Goal: Task Accomplishment & Management: Manage account settings

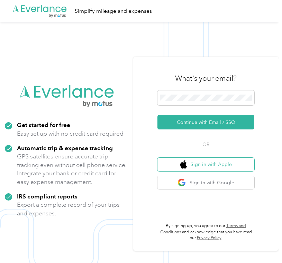
click at [200, 164] on button "Sign in with Apple" at bounding box center [205, 164] width 97 height 13
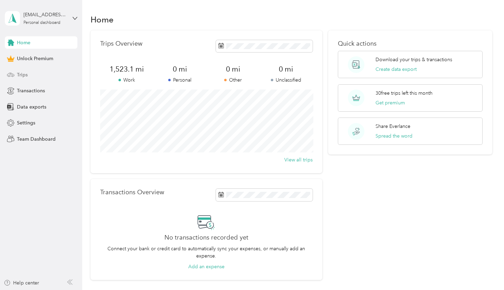
click at [25, 77] on span "Trips" at bounding box center [22, 74] width 11 height 7
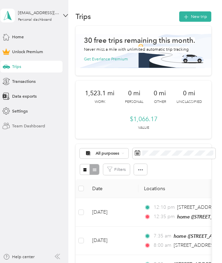
click at [141, 213] on td "12:10 pm [STREET_ADDRESS] 12:35 pm home ([STREET_ADDRESS])" at bounding box center [218, 212] width 159 height 29
click at [141, 263] on div at bounding box center [109, 263] width 219 height 0
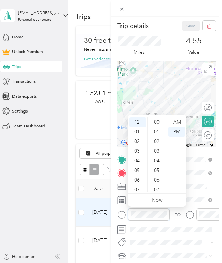
scroll to position [96, 0]
click at [137, 166] on div "08" at bounding box center [138, 166] width 17 height 10
click at [135, 156] on div "08" at bounding box center [138, 158] width 17 height 10
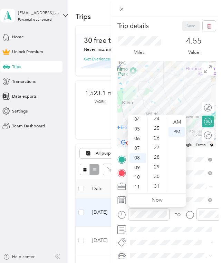
scroll to position [242, 0]
click at [155, 170] on div "30" at bounding box center [157, 170] width 17 height 10
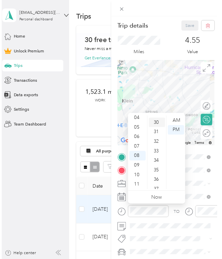
scroll to position [289, 0]
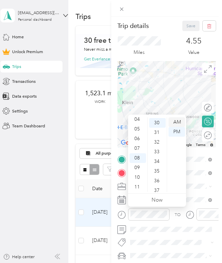
click at [175, 122] on div "AM" at bounding box center [177, 122] width 17 height 10
click at [214, 208] on div "TO Add photo" at bounding box center [166, 221] width 99 height 132
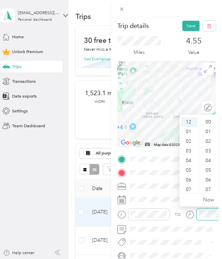
scroll to position [338, 0]
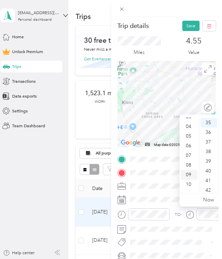
click at [191, 177] on div "09" at bounding box center [189, 175] width 17 height 10
click at [209, 122] on div "00" at bounding box center [209, 122] width 17 height 10
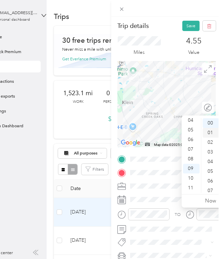
scroll to position [1, 24]
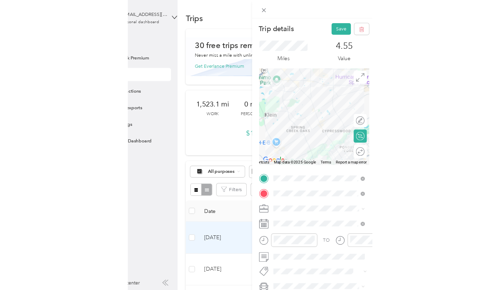
scroll to position [0, 0]
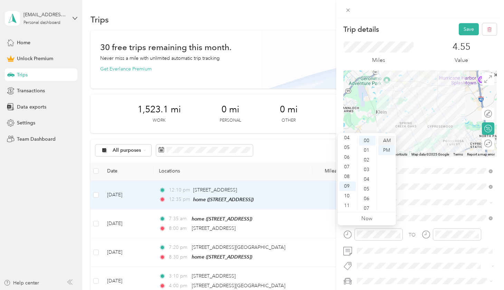
click at [281, 141] on div "AM" at bounding box center [386, 141] width 17 height 10
click at [281, 30] on button "Save" at bounding box center [469, 29] width 20 height 12
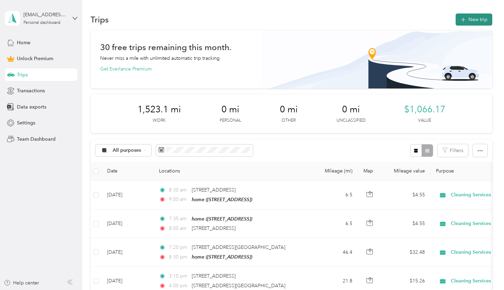
click at [281, 24] on button "New trip" at bounding box center [474, 19] width 37 height 12
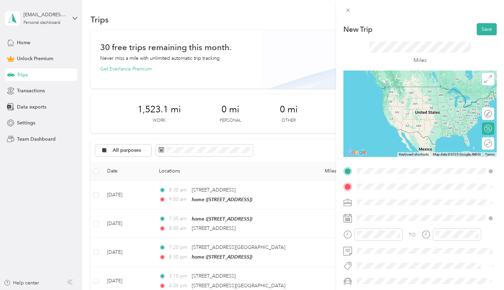
click at [281, 209] on div "home [STREET_ADDRESS]" at bounding box center [392, 202] width 44 height 15
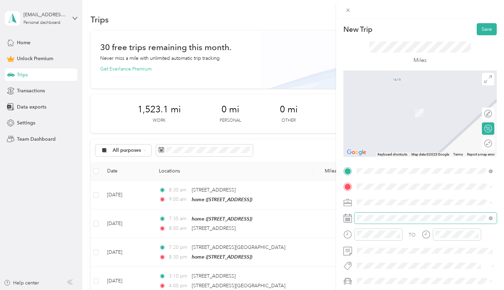
click at [281, 221] on span at bounding box center [425, 217] width 142 height 11
click at [281, 209] on div "TO Add photo" at bounding box center [419, 240] width 153 height 151
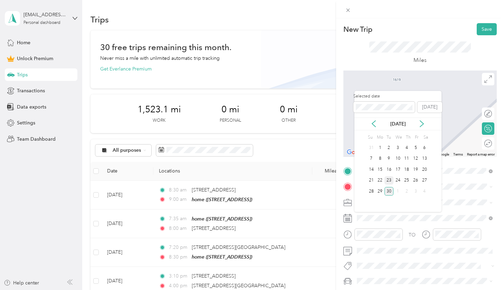
click at [281, 179] on div "23" at bounding box center [388, 180] width 9 height 9
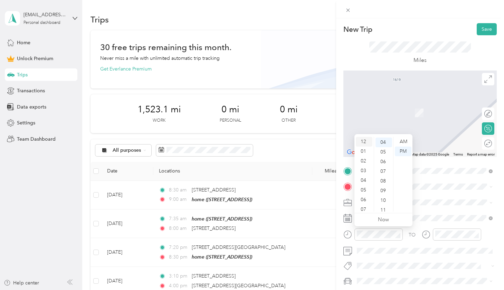
click at [281, 143] on div "12" at bounding box center [364, 142] width 17 height 10
click at [281, 143] on div "50" at bounding box center [383, 144] width 17 height 10
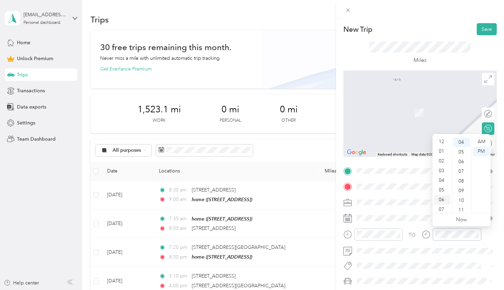
scroll to position [0, 0]
click at [281, 151] on div "01" at bounding box center [442, 151] width 17 height 10
click at [281, 160] on div "30" at bounding box center [462, 160] width 17 height 10
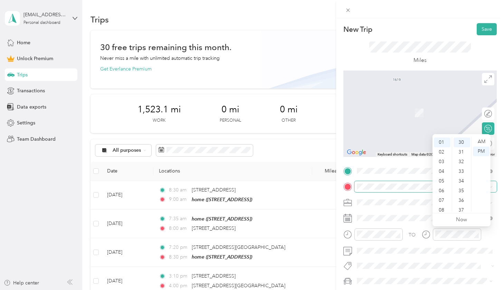
click at [281, 182] on span at bounding box center [425, 186] width 142 height 11
click at [281, 189] on span at bounding box center [425, 186] width 142 height 11
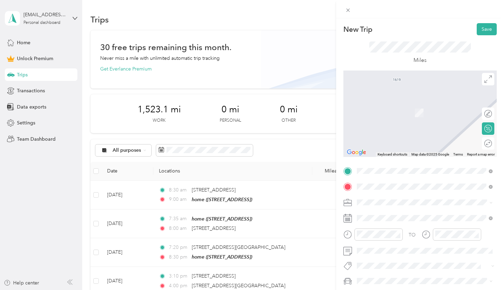
click at [281, 215] on span "[STREET_ADDRESS][US_STATE]" at bounding box center [404, 211] width 69 height 6
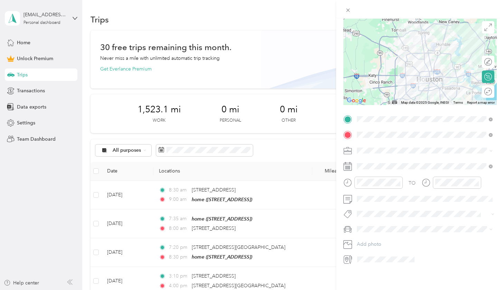
scroll to position [54, 0]
click at [281, 145] on span at bounding box center [425, 150] width 142 height 11
click at [281, 186] on div "Cleaning Services" at bounding box center [424, 183] width 131 height 7
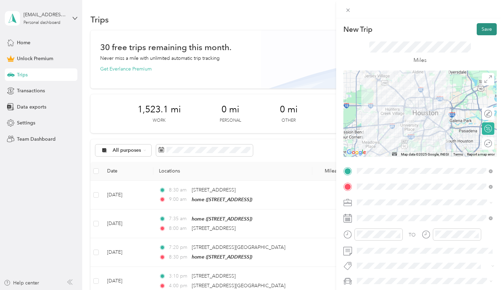
scroll to position [0, 0]
click at [281, 28] on button "Save" at bounding box center [487, 29] width 20 height 12
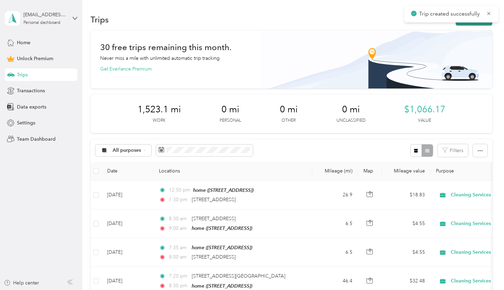
click at [281, 24] on button "New trip" at bounding box center [474, 19] width 37 height 12
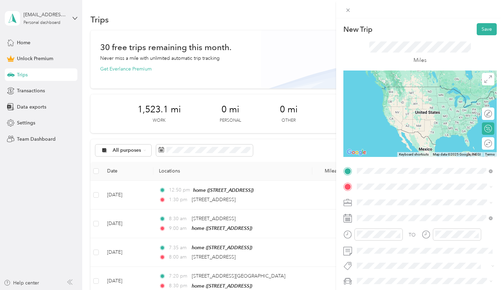
click at [281, 197] on span "[STREET_ADDRESS][US_STATE]" at bounding box center [404, 195] width 69 height 6
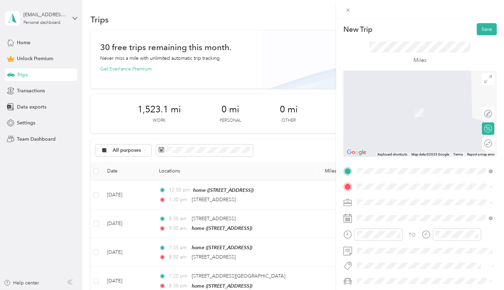
click at [281, 219] on span "[STREET_ADDRESS]" at bounding box center [392, 222] width 44 height 6
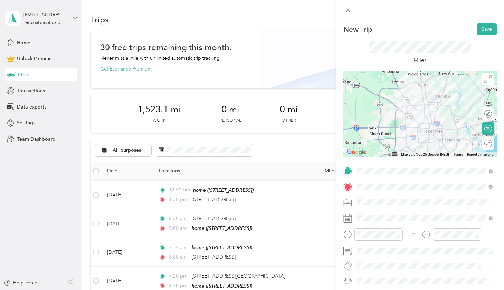
click at [281, 196] on div "TO Add photo" at bounding box center [419, 240] width 153 height 151
click at [281, 129] on span "Cleaning Services" at bounding box center [378, 129] width 39 height 6
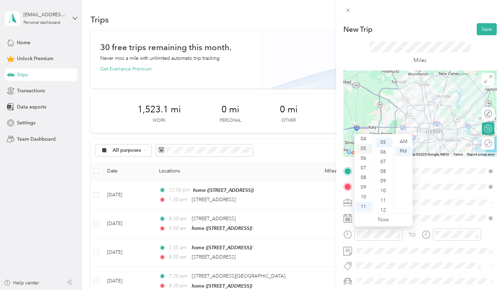
click at [281, 149] on div "05" at bounding box center [364, 149] width 17 height 10
click at [281, 174] on div "30" at bounding box center [383, 177] width 17 height 10
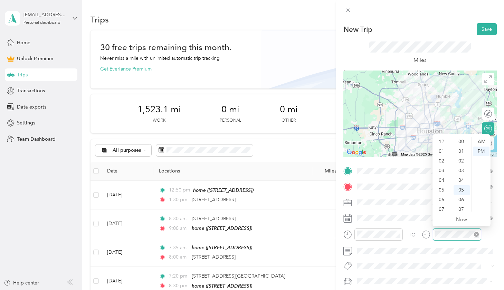
scroll to position [41, 0]
click at [281, 158] on div "06" at bounding box center [442, 158] width 17 height 10
click at [281, 188] on div "10" at bounding box center [462, 191] width 17 height 10
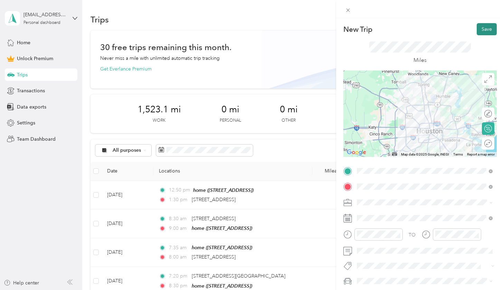
click at [281, 26] on button "Save" at bounding box center [487, 29] width 20 height 12
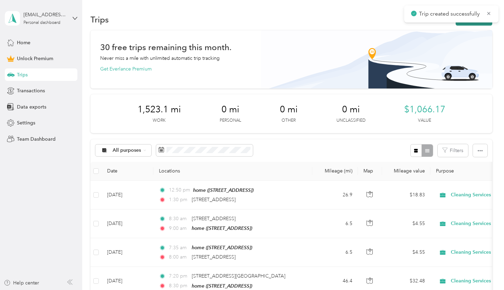
click at [281, 23] on button "New trip" at bounding box center [474, 19] width 37 height 12
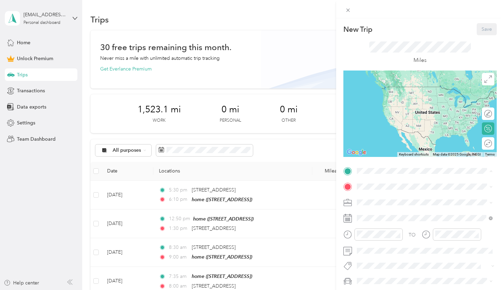
click at [281, 201] on div "home [STREET_ADDRESS]" at bounding box center [392, 202] width 44 height 15
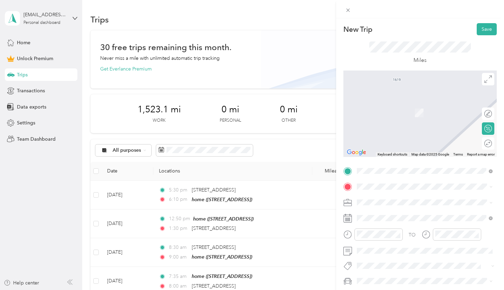
click at [281, 179] on div "TO Add photo" at bounding box center [419, 240] width 153 height 151
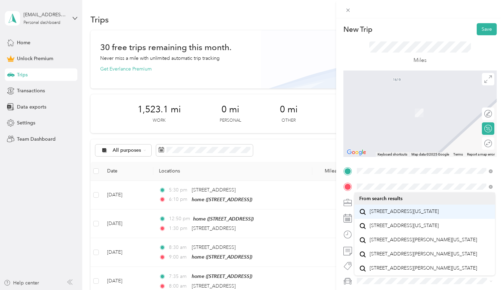
click at [281, 213] on span "[STREET_ADDRESS][US_STATE]" at bounding box center [404, 211] width 69 height 6
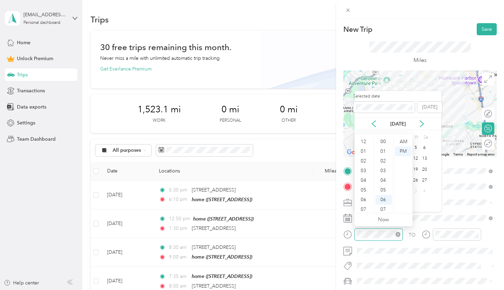
scroll to position [41, 0]
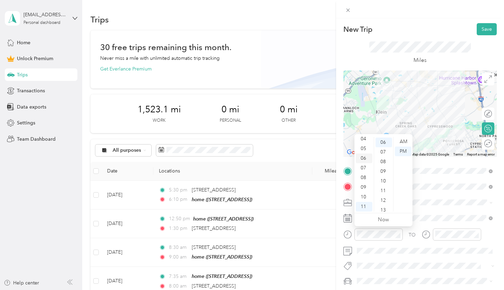
click at [281, 159] on div "06" at bounding box center [364, 158] width 17 height 10
click at [281, 182] on div "15" at bounding box center [383, 183] width 17 height 10
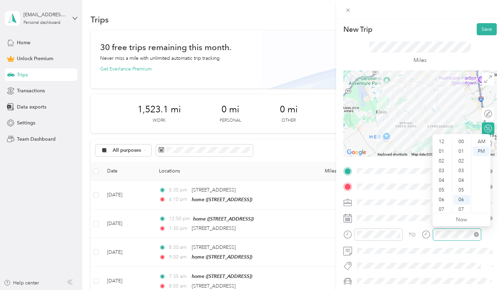
scroll to position [57, 0]
click at [281, 153] on div "05" at bounding box center [442, 149] width 17 height 10
click at [281, 158] on div "06" at bounding box center [442, 158] width 17 height 10
click at [281, 174] on div "30" at bounding box center [462, 177] width 17 height 10
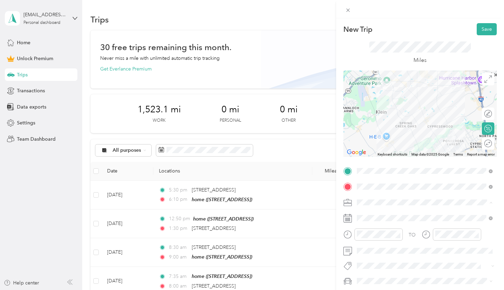
click at [281, 127] on span "Cleaning Services" at bounding box center [378, 129] width 39 height 6
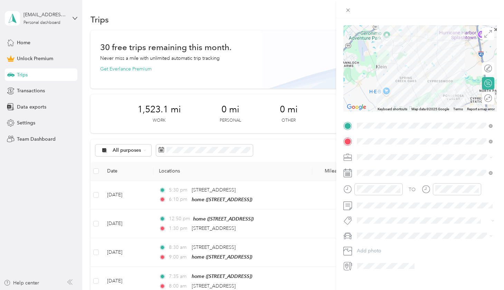
scroll to position [48, 0]
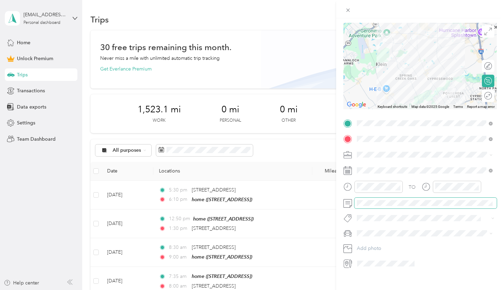
click at [281, 208] on span at bounding box center [425, 203] width 142 height 11
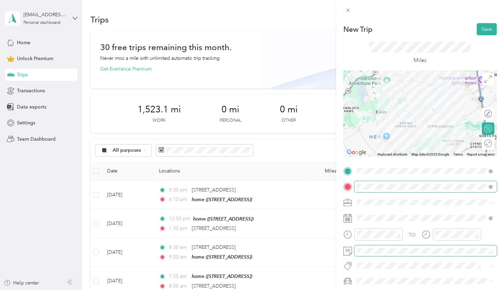
scroll to position [0, 0]
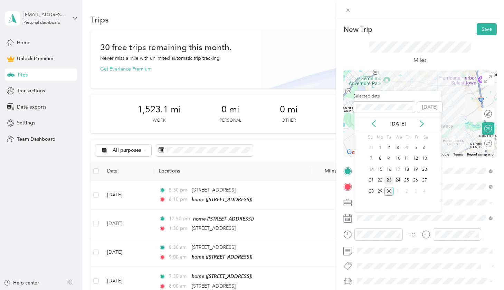
click at [281, 182] on div "23" at bounding box center [388, 180] width 9 height 9
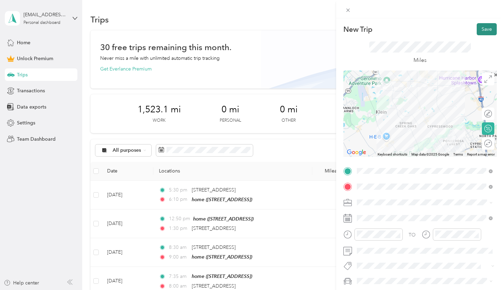
click at [281, 33] on button "Save" at bounding box center [487, 29] width 20 height 12
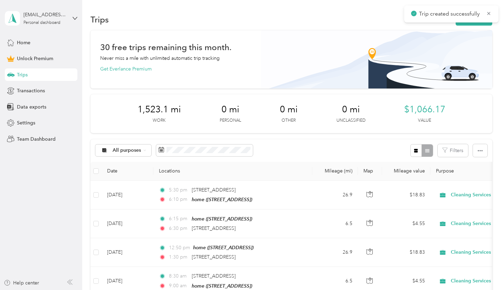
scroll to position [71, 0]
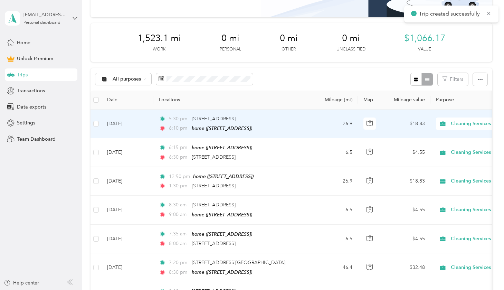
click at [281, 115] on td "5:30 pm [STREET_ADDRESS] 6:10 pm home ([STREET_ADDRESS])" at bounding box center [232, 124] width 159 height 29
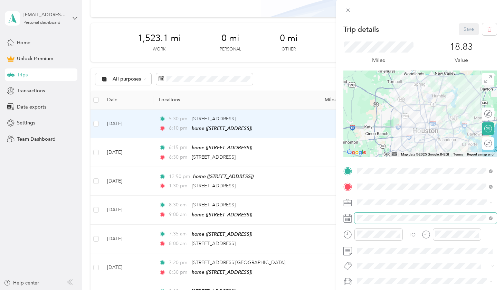
click at [281, 213] on span at bounding box center [425, 217] width 142 height 11
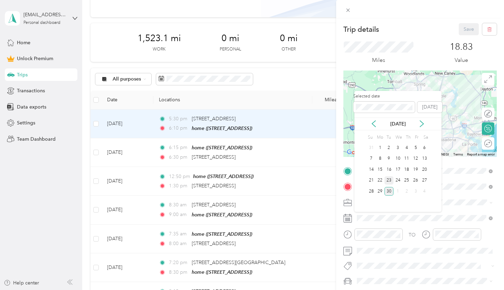
click at [281, 181] on div "23" at bounding box center [388, 180] width 9 height 9
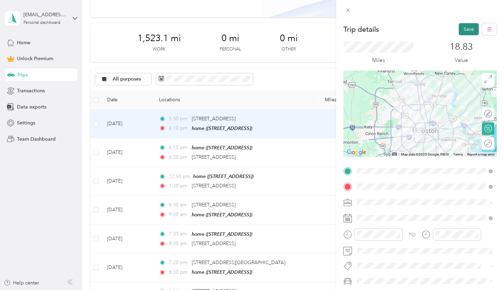
click at [281, 29] on button "Save" at bounding box center [469, 29] width 20 height 12
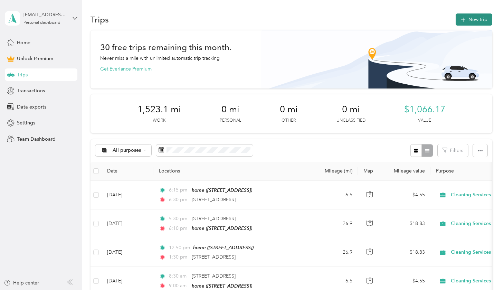
click at [281, 19] on button "New trip" at bounding box center [474, 19] width 37 height 12
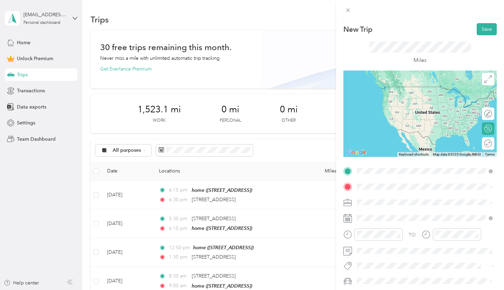
click at [281, 198] on span "[STREET_ADDRESS][US_STATE]" at bounding box center [404, 195] width 69 height 6
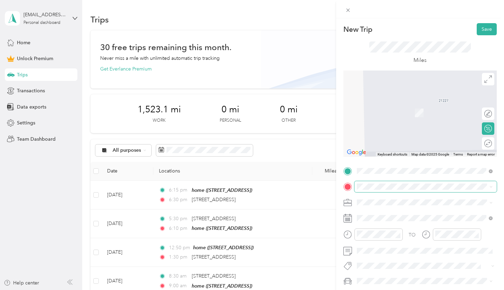
click at [281, 183] on span at bounding box center [425, 186] width 142 height 11
click at [281, 229] on li "home [STREET_ADDRESS]" at bounding box center [424, 218] width 141 height 22
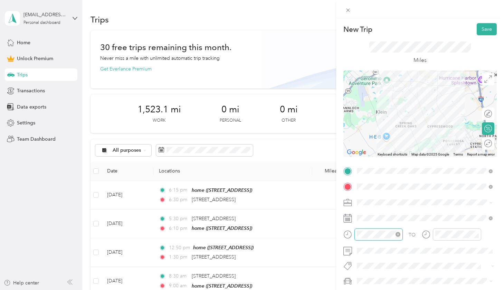
scroll to position [67, 0]
click at [281, 196] on div "10" at bounding box center [364, 197] width 17 height 10
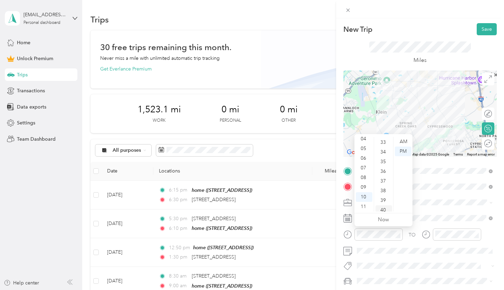
click at [281, 207] on div "40" at bounding box center [383, 210] width 17 height 10
click at [281, 225] on div "TO Add photo" at bounding box center [419, 240] width 153 height 151
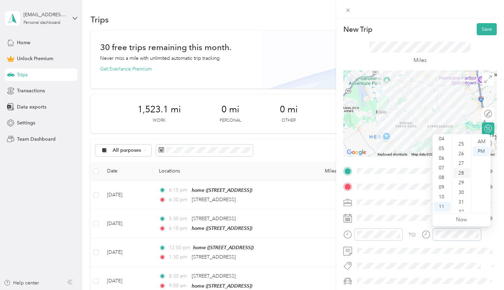
scroll to position [0, 0]
click at [281, 139] on div "00" at bounding box center [462, 142] width 17 height 10
click at [281, 196] on div "TO Add photo" at bounding box center [419, 240] width 153 height 151
click at [281, 198] on span at bounding box center [425, 202] width 142 height 11
click at [281, 137] on li "Cleaning Services" at bounding box center [424, 141] width 141 height 12
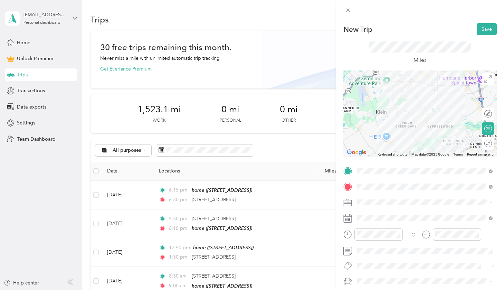
click at [281, 126] on span "Cleaning Services" at bounding box center [378, 129] width 39 height 6
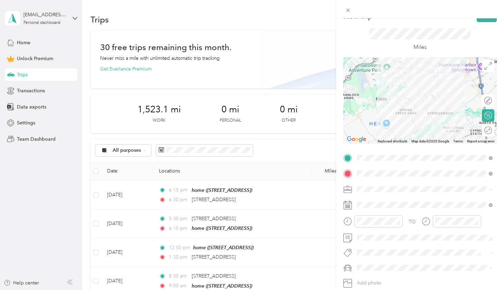
scroll to position [53, 0]
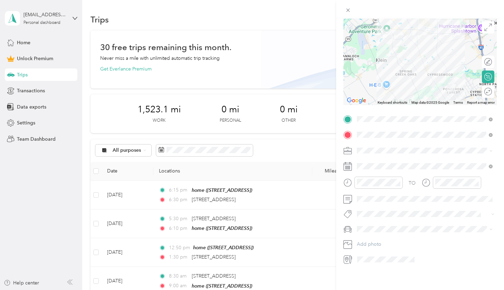
click at [281, 191] on div "TO" at bounding box center [419, 185] width 153 height 17
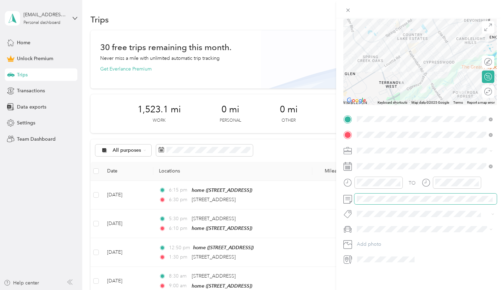
scroll to position [0, 0]
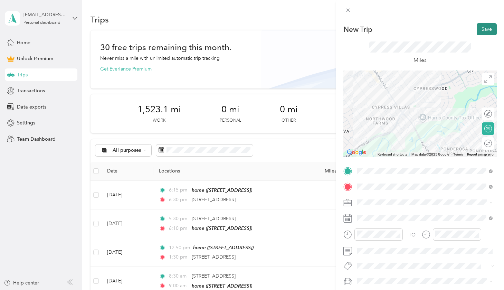
click at [281, 25] on button "Save" at bounding box center [487, 29] width 20 height 12
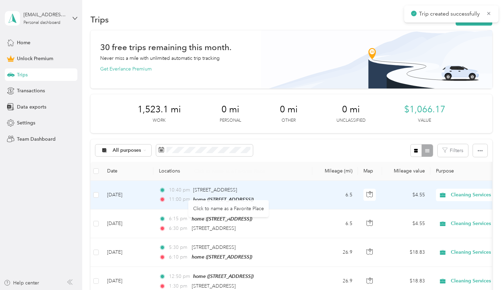
scroll to position [6, 0]
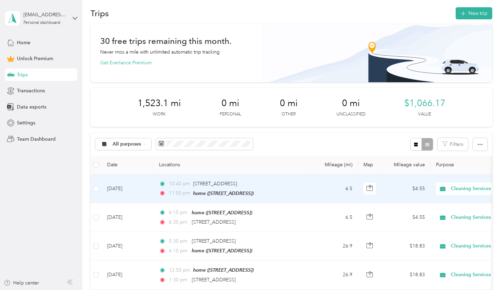
click at [281, 188] on td "6.5" at bounding box center [335, 188] width 46 height 29
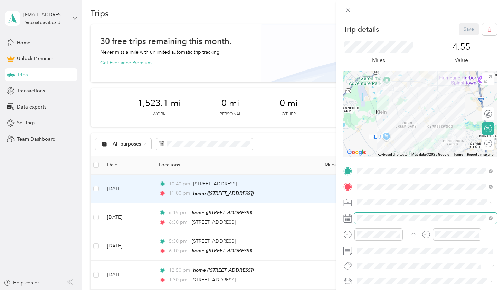
click at [281, 212] on span at bounding box center [425, 217] width 142 height 11
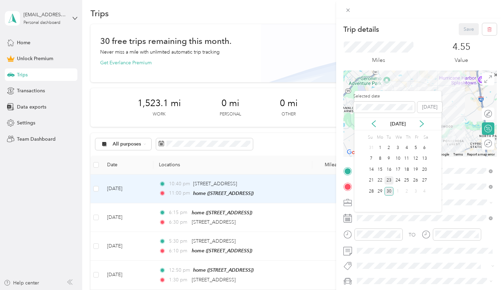
click at [281, 181] on div "23" at bounding box center [388, 180] width 9 height 9
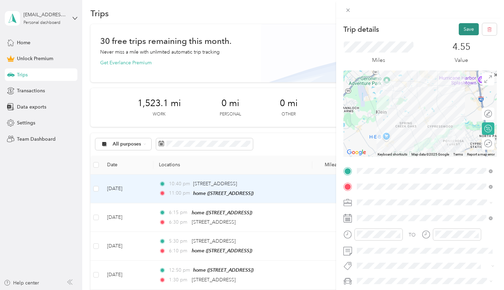
click at [281, 27] on button "Save" at bounding box center [469, 29] width 20 height 12
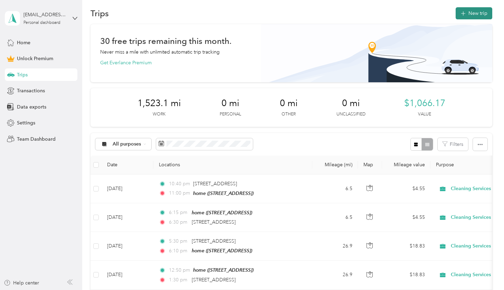
click at [281, 12] on button "New trip" at bounding box center [474, 13] width 37 height 12
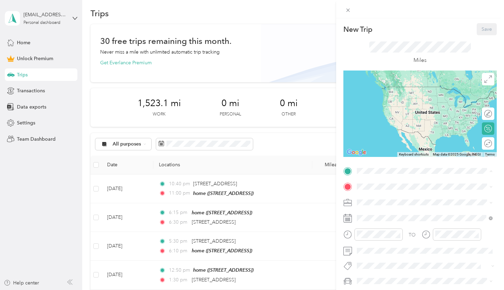
click at [281, 202] on div "home [STREET_ADDRESS]" at bounding box center [392, 202] width 44 height 15
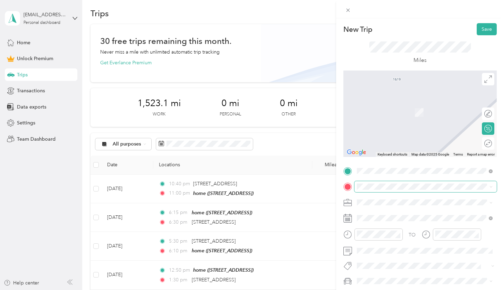
click at [281, 190] on span at bounding box center [425, 186] width 142 height 11
click at [281, 213] on span "[STREET_ADDRESS][PERSON_NAME][US_STATE]" at bounding box center [423, 211] width 107 height 6
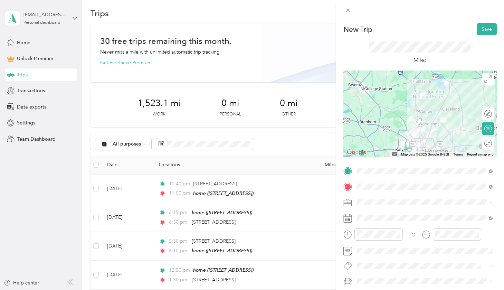
click at [281, 131] on li "Cleaning Services" at bounding box center [424, 129] width 141 height 12
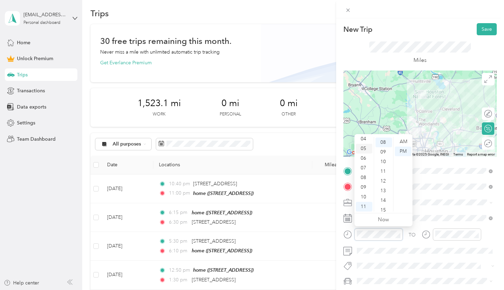
scroll to position [41, 0]
click at [281, 203] on div "11" at bounding box center [364, 207] width 17 height 10
click at [281, 207] on div "11" at bounding box center [364, 207] width 17 height 10
click at [281, 140] on div "AM" at bounding box center [403, 142] width 17 height 10
click at [281, 239] on div at bounding box center [457, 234] width 48 height 12
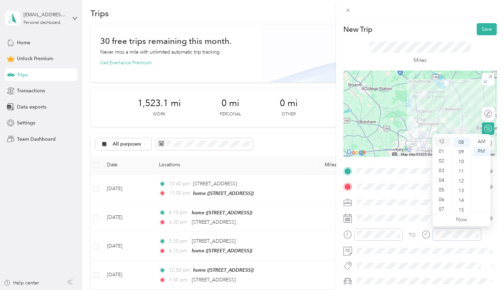
scroll to position [0, 0]
click at [281, 143] on div "12" at bounding box center [442, 142] width 17 height 10
click at [281, 139] on div "00" at bounding box center [462, 142] width 17 height 10
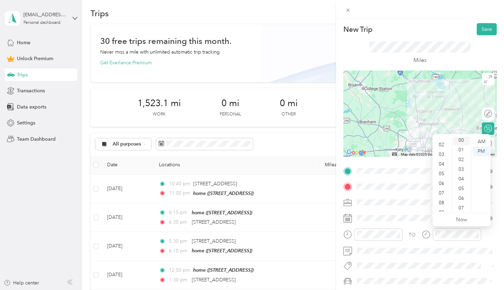
scroll to position [18, 0]
click at [281, 143] on div "00" at bounding box center [462, 140] width 17 height 10
click at [281, 142] on div "00" at bounding box center [462, 140] width 17 height 10
click at [281, 140] on div "12" at bounding box center [442, 142] width 17 height 10
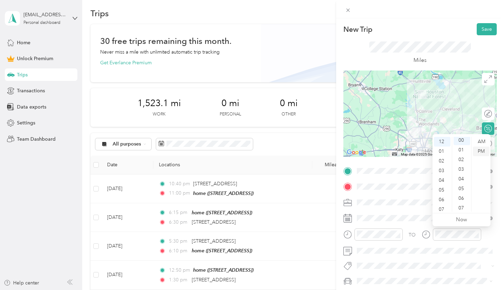
click at [281, 152] on div "PM" at bounding box center [481, 151] width 17 height 10
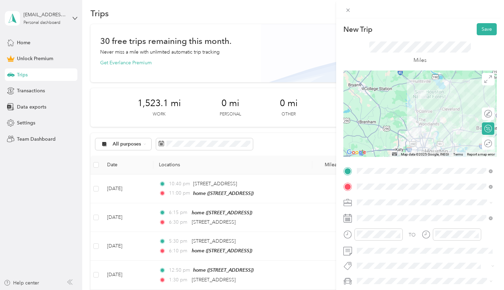
click at [281, 129] on span "Cleaning Services" at bounding box center [378, 129] width 39 height 6
click at [281, 34] on button "Save" at bounding box center [487, 29] width 20 height 12
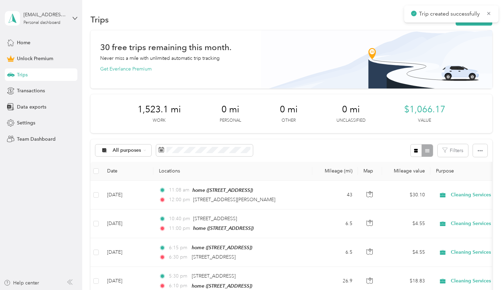
click at [281, 26] on div "Trips New trip" at bounding box center [291, 19] width 401 height 15
click at [281, 21] on button "New trip" at bounding box center [474, 19] width 37 height 12
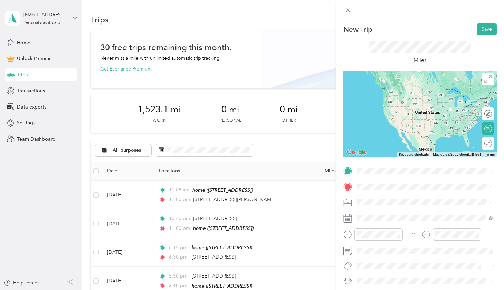
click at [281, 193] on span "[STREET_ADDRESS][PERSON_NAME][US_STATE]" at bounding box center [423, 195] width 107 height 6
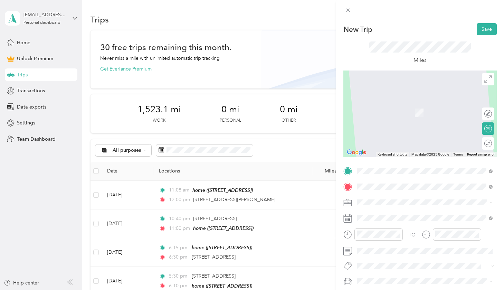
click at [281, 226] on div "home [STREET_ADDRESS]" at bounding box center [424, 217] width 131 height 17
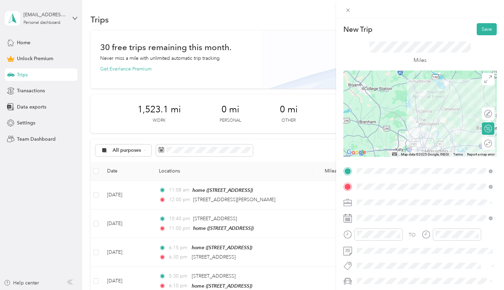
click at [281, 130] on span "Cleaning Services" at bounding box center [378, 129] width 39 height 6
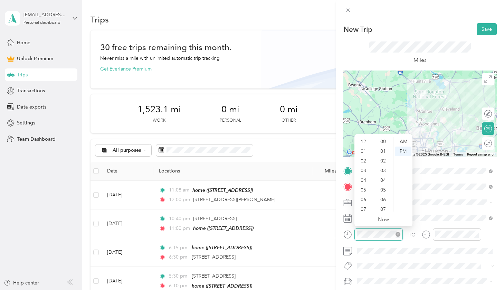
scroll to position [41, 0]
click at [281, 171] on div "07" at bounding box center [364, 168] width 17 height 10
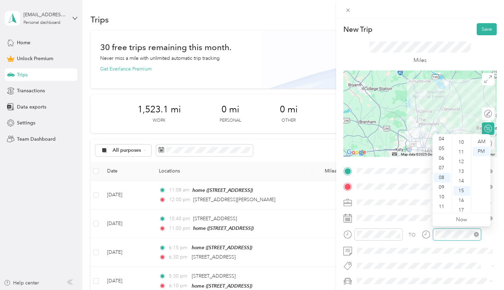
scroll to position [144, 0]
click at [281, 150] on div "PM" at bounding box center [481, 151] width 17 height 10
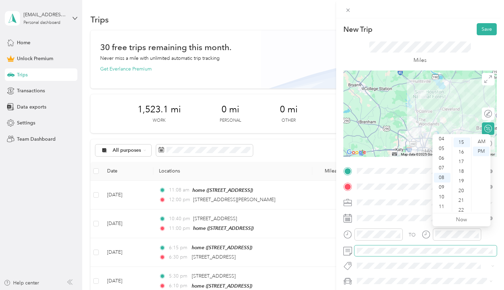
click at [281, 254] on span at bounding box center [425, 250] width 142 height 11
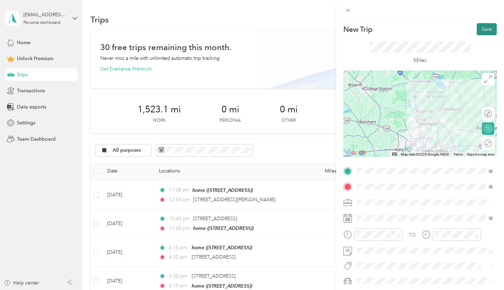
click at [281, 26] on button "Save" at bounding box center [487, 29] width 20 height 12
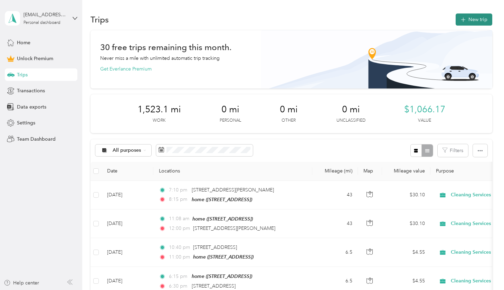
click at [281, 15] on button "New trip" at bounding box center [474, 19] width 37 height 12
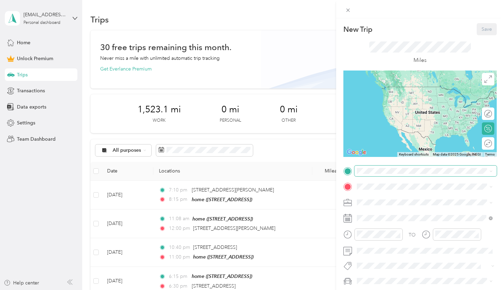
click at [281, 174] on span at bounding box center [425, 170] width 142 height 11
click at [281, 200] on div "home [STREET_ADDRESS]" at bounding box center [392, 202] width 44 height 15
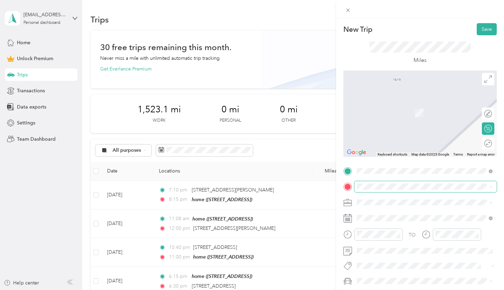
click at [281, 191] on span at bounding box center [425, 186] width 142 height 11
click at [281, 215] on span "[STREET_ADDRESS][US_STATE]" at bounding box center [404, 211] width 69 height 6
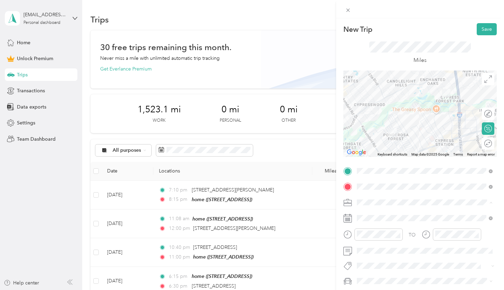
click at [281, 128] on span "Cleaning Services" at bounding box center [378, 129] width 39 height 6
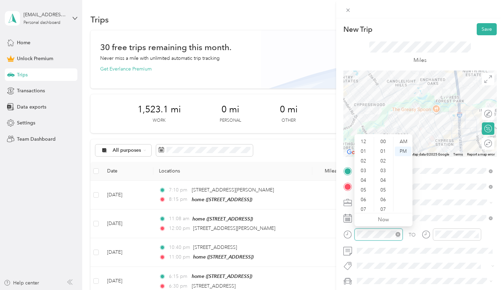
scroll to position [41, 0]
click at [281, 177] on div "08" at bounding box center [364, 178] width 17 height 10
click at [281, 142] on div "AM" at bounding box center [403, 142] width 17 height 10
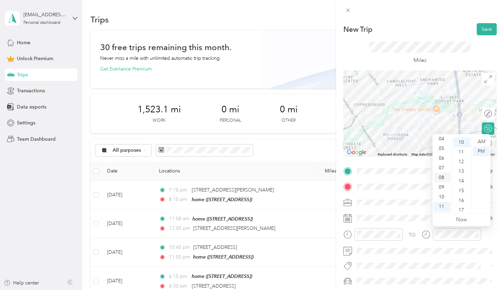
click at [281, 175] on div "08" at bounding box center [442, 178] width 17 height 10
click at [281, 143] on div "30" at bounding box center [462, 146] width 17 height 10
click at [281, 139] on div "AM" at bounding box center [481, 142] width 17 height 10
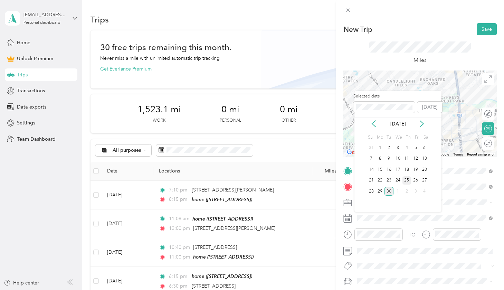
click at [281, 180] on div "25" at bounding box center [406, 180] width 9 height 9
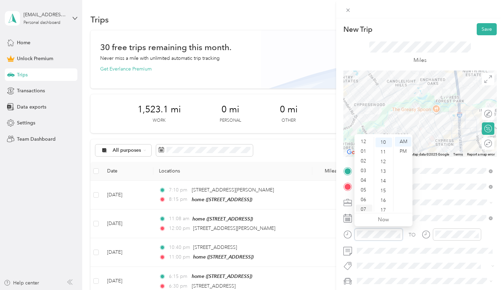
scroll to position [13, 0]
click at [281, 194] on div "07" at bounding box center [364, 196] width 17 height 10
click at [281, 168] on div "41" at bounding box center [383, 170] width 17 height 10
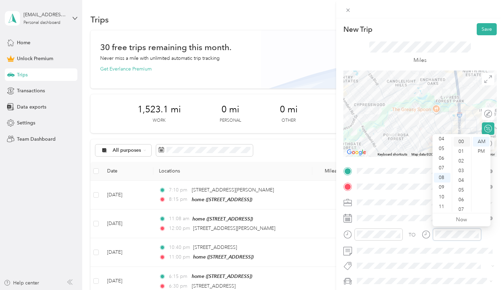
scroll to position [0, 0]
click at [281, 138] on div "00" at bounding box center [462, 142] width 17 height 10
click at [281, 29] on button "Save" at bounding box center [487, 29] width 20 height 12
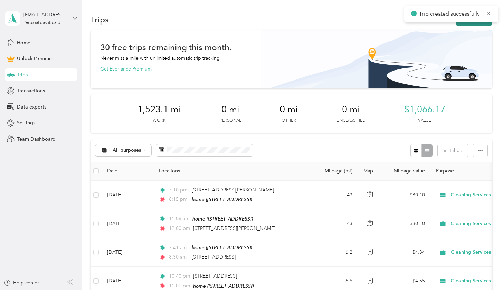
click at [281, 25] on button "New trip" at bounding box center [474, 19] width 37 height 12
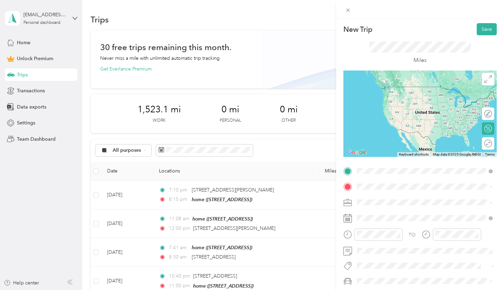
click at [281, 194] on span "[STREET_ADDRESS][US_STATE]" at bounding box center [404, 195] width 69 height 6
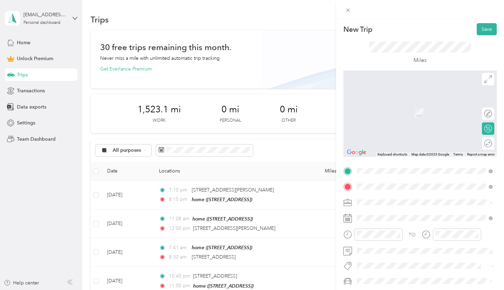
click at [281, 216] on strong "home" at bounding box center [376, 214] width 13 height 6
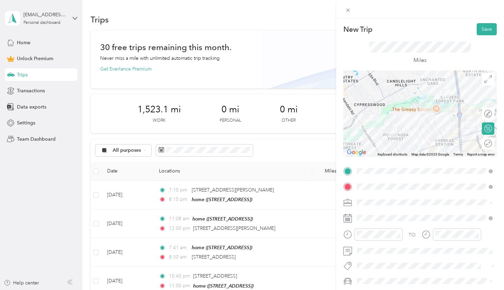
click at [281, 124] on li "Cleaning Services" at bounding box center [424, 129] width 141 height 12
click at [281, 230] on div at bounding box center [378, 234] width 48 height 12
click at [281, 140] on div "12" at bounding box center [364, 142] width 17 height 10
click at [281, 151] on div "45" at bounding box center [383, 151] width 17 height 10
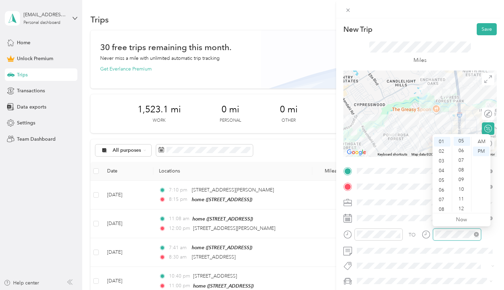
scroll to position [48, 0]
click at [281, 141] on div "05" at bounding box center [462, 142] width 17 height 10
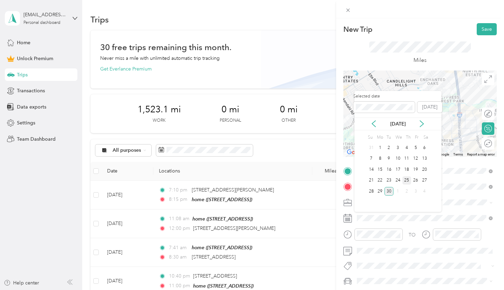
click at [281, 181] on div "25" at bounding box center [406, 180] width 9 height 9
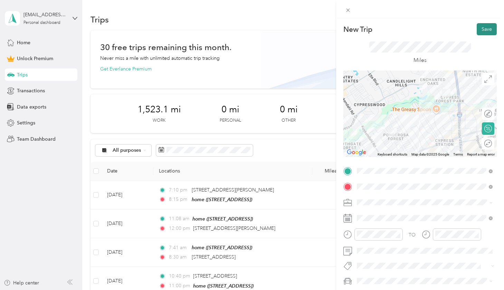
click at [281, 30] on button "Save" at bounding box center [487, 29] width 20 height 12
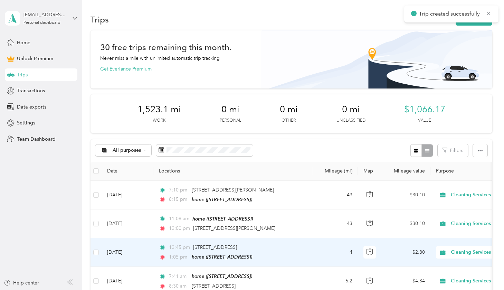
scroll to position [51, 0]
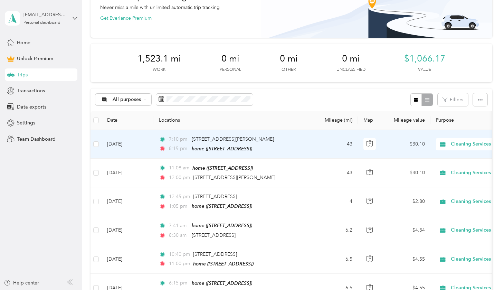
click at [281, 146] on td "43" at bounding box center [335, 144] width 46 height 29
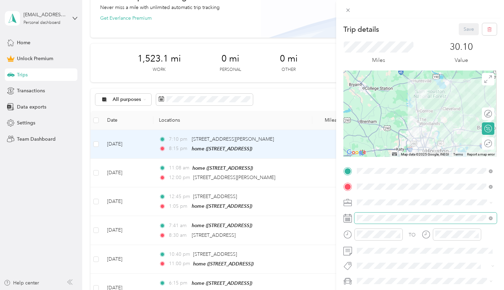
click at [281, 214] on span at bounding box center [425, 217] width 142 height 11
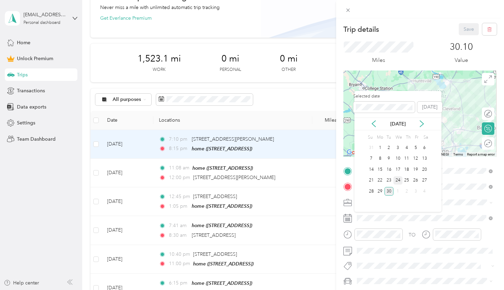
click at [281, 179] on div "24" at bounding box center [397, 180] width 9 height 9
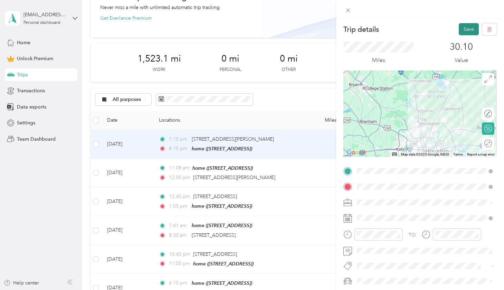
click at [281, 26] on button "Save" at bounding box center [469, 29] width 20 height 12
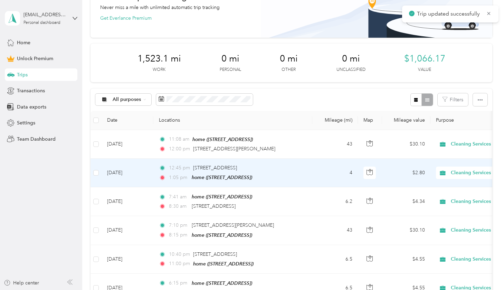
click at [280, 164] on div "12:45 pm [STREET_ADDRESS]" at bounding box center [231, 168] width 145 height 8
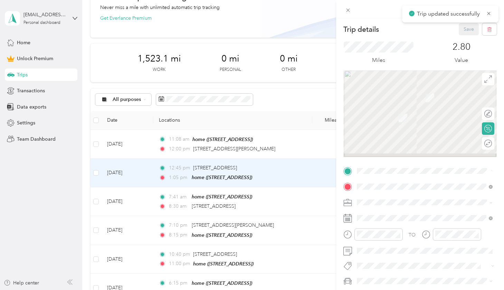
click at [281, 152] on div "Trip details Save This trip cannot be edited because it is either under review,…" at bounding box center [252, 145] width 504 height 290
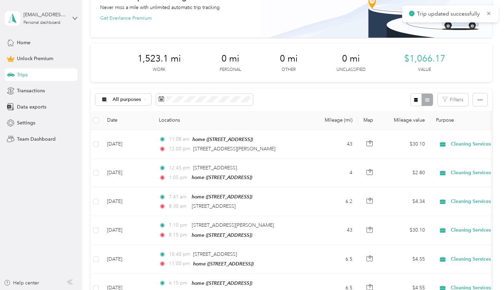
click at [281, 152] on div "12:00 pm [STREET_ADDRESS][PERSON_NAME]" at bounding box center [231, 149] width 145 height 8
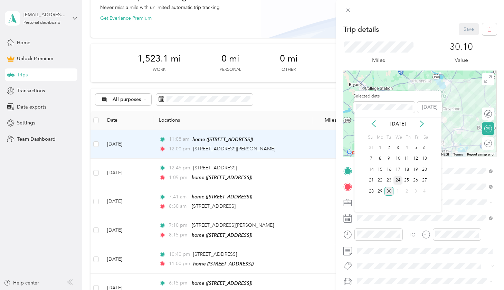
click at [281, 181] on div "24" at bounding box center [397, 180] width 9 height 9
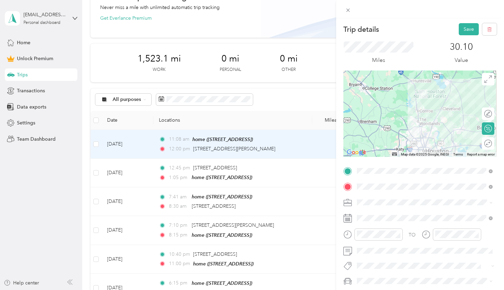
click at [281, 37] on div "Miles 30.10 Value" at bounding box center [419, 52] width 153 height 35
click at [281, 33] on button "Save" at bounding box center [469, 29] width 20 height 12
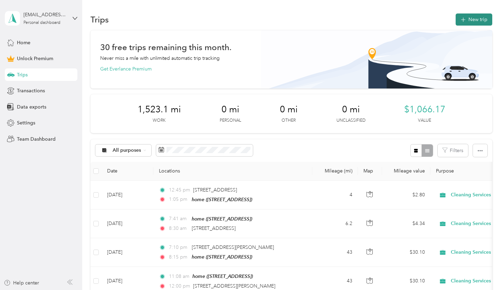
click at [281, 18] on icon "button" at bounding box center [463, 20] width 8 height 8
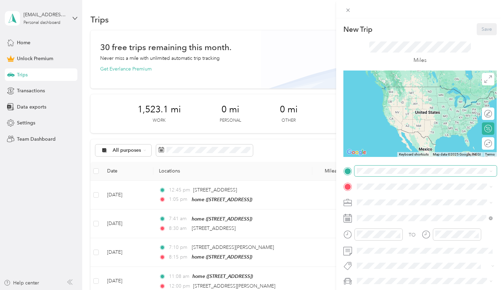
click at [281, 166] on span at bounding box center [425, 170] width 142 height 11
click at [281, 207] on div "home [STREET_ADDRESS]" at bounding box center [392, 202] width 44 height 15
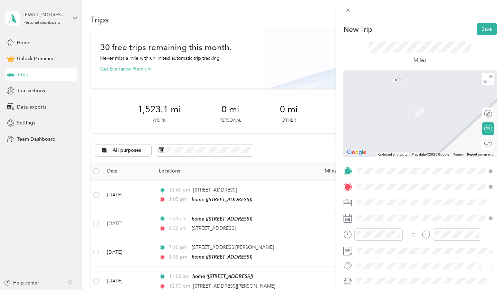
click at [281, 211] on span "[STREET_ADDRESS][PERSON_NAME][US_STATE]" at bounding box center [423, 211] width 107 height 6
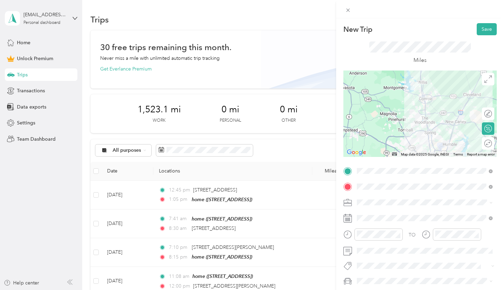
click at [281, 126] on div "Cleaning Services" at bounding box center [424, 129] width 131 height 7
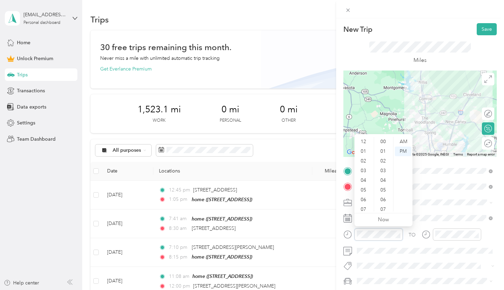
scroll to position [41, 0]
click at [281, 186] on div "09" at bounding box center [364, 187] width 17 height 10
click at [281, 189] on div "05" at bounding box center [383, 190] width 17 height 10
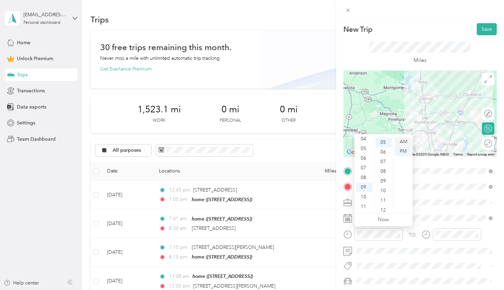
click at [281, 139] on div "AM" at bounding box center [403, 142] width 17 height 10
click at [281, 186] on div "15" at bounding box center [383, 187] width 17 height 10
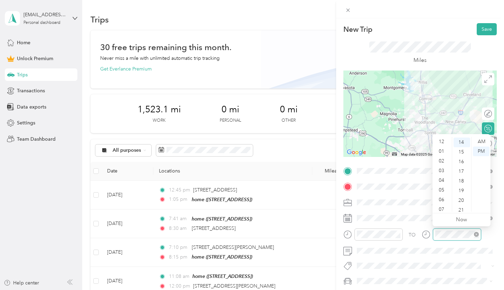
scroll to position [41, 0]
click at [281, 198] on div "10" at bounding box center [442, 197] width 17 height 10
click at [281, 142] on div "00" at bounding box center [462, 142] width 17 height 10
click at [281, 143] on div "AM" at bounding box center [481, 142] width 17 height 10
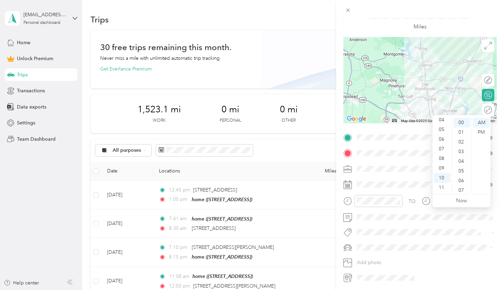
scroll to position [39, 0]
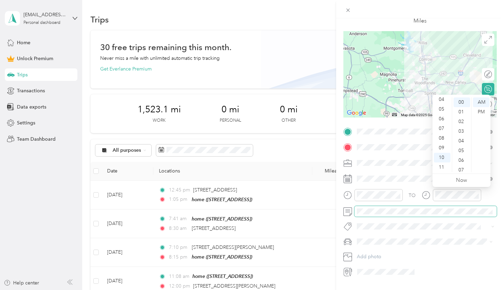
click at [281, 215] on span at bounding box center [425, 211] width 142 height 11
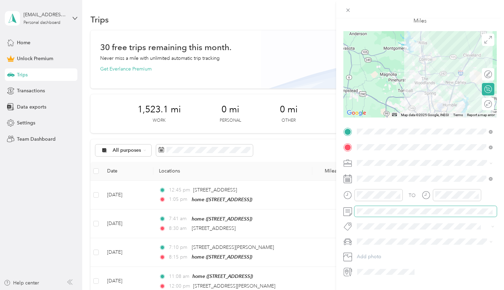
click at [281, 207] on span at bounding box center [425, 211] width 142 height 11
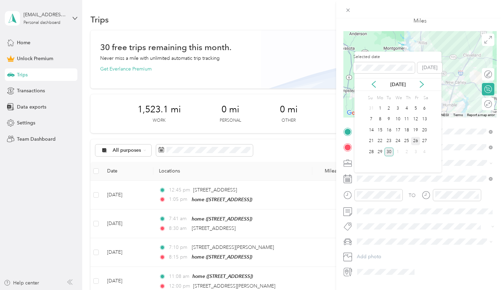
click at [281, 141] on div "26" at bounding box center [415, 141] width 9 height 9
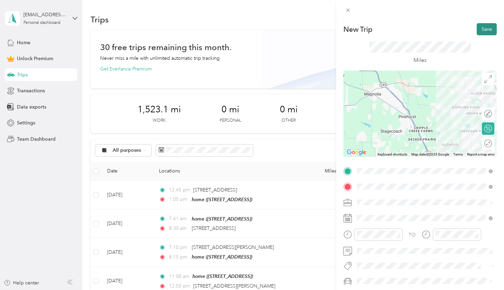
scroll to position [0, 0]
click at [281, 29] on button "Save" at bounding box center [487, 29] width 20 height 12
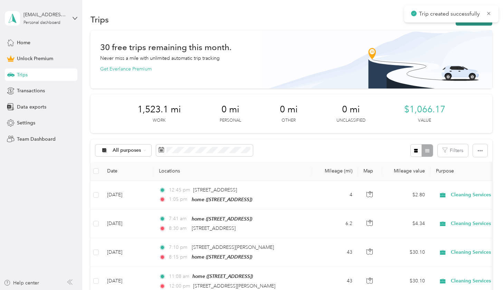
click at [281, 24] on button "New trip" at bounding box center [474, 19] width 37 height 12
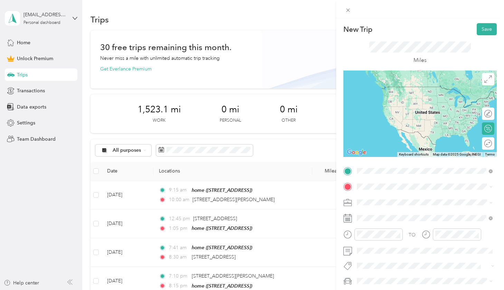
drag, startPoint x: 387, startPoint y: 182, endPoint x: 388, endPoint y: 199, distance: 16.6
click at [281, 199] on span "[STREET_ADDRESS][PERSON_NAME][US_STATE]" at bounding box center [423, 195] width 107 height 6
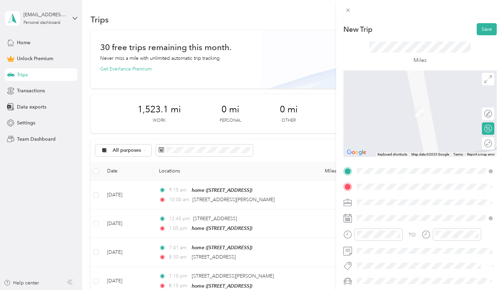
click at [281, 208] on li "home [STREET_ADDRESS]" at bounding box center [424, 215] width 141 height 22
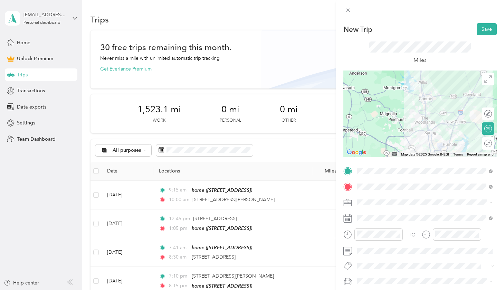
click at [281, 130] on span "Cleaning Services" at bounding box center [378, 129] width 39 height 6
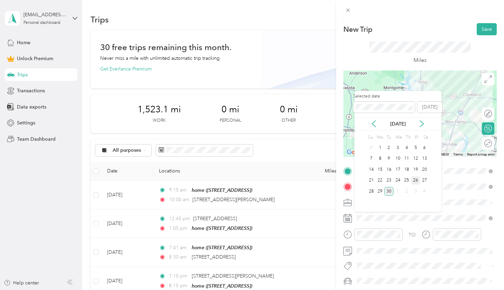
click at [281, 178] on div "26" at bounding box center [415, 180] width 9 height 9
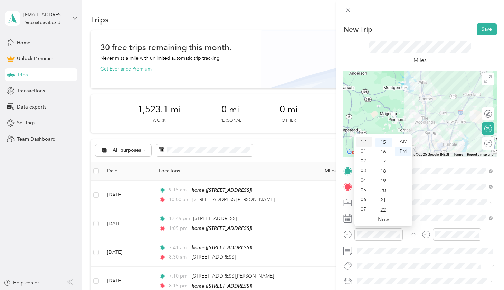
click at [281, 139] on div "12" at bounding box center [364, 142] width 17 height 10
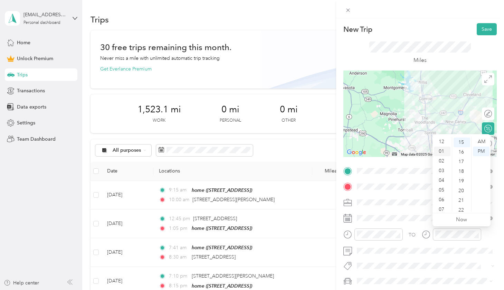
click at [281, 152] on div "01" at bounding box center [442, 151] width 17 height 10
click at [281, 143] on div "00" at bounding box center [462, 142] width 17 height 10
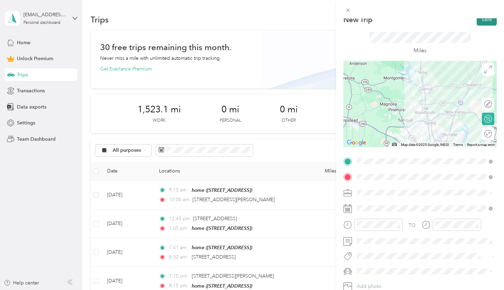
click at [281, 22] on button "Save" at bounding box center [487, 19] width 20 height 12
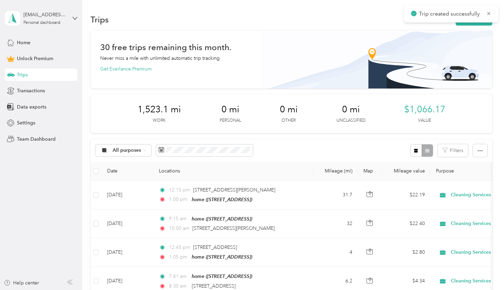
scroll to position [0, 0]
click at [281, 22] on button "New trip" at bounding box center [474, 19] width 37 height 12
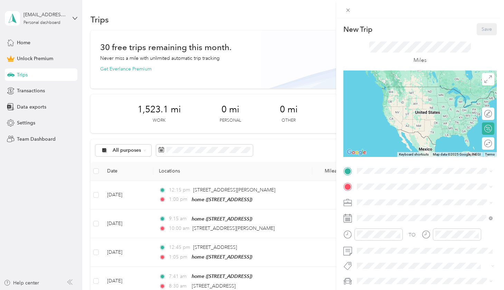
click at [281, 179] on div "TO Add photo" at bounding box center [419, 240] width 153 height 151
click at [281, 175] on span at bounding box center [425, 170] width 142 height 11
click at [281, 167] on span at bounding box center [425, 170] width 142 height 11
click at [281, 206] on span "[STREET_ADDRESS]" at bounding box center [392, 206] width 44 height 6
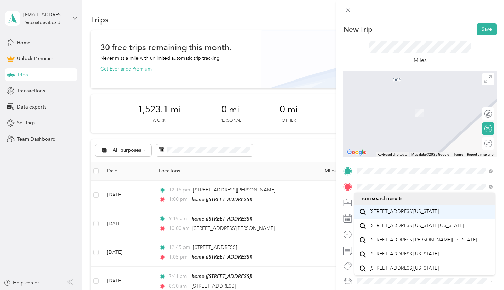
click at [281, 214] on span "[STREET_ADDRESS][US_STATE]" at bounding box center [404, 211] width 69 height 6
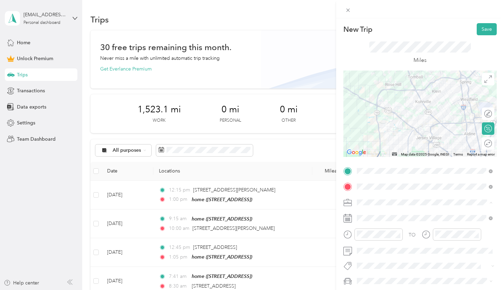
click at [281, 121] on li "Personal" at bounding box center [424, 117] width 141 height 12
click at [281, 131] on li "Cleaning Services" at bounding box center [424, 129] width 141 height 12
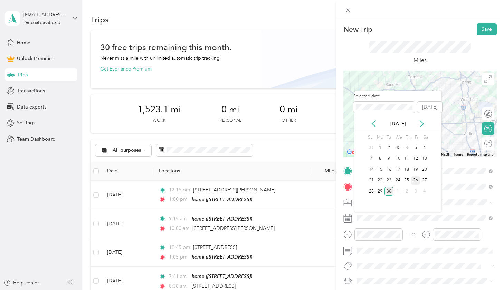
click at [281, 179] on div "26" at bounding box center [415, 180] width 9 height 9
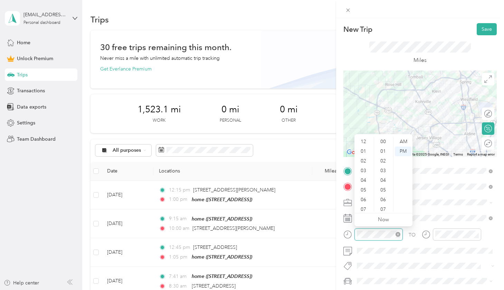
scroll to position [41, 0]
click at [281, 146] on div "01" at bounding box center [364, 149] width 17 height 10
click at [281, 180] on div "30" at bounding box center [383, 178] width 17 height 10
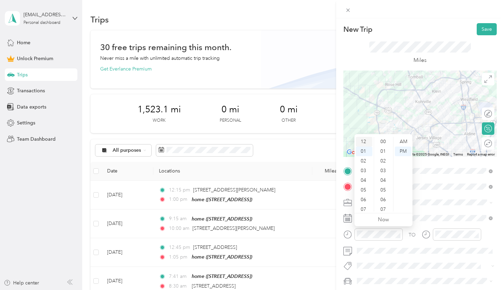
click at [281, 139] on div "12" at bounding box center [364, 142] width 17 height 10
click at [281, 177] on div "10" at bounding box center [383, 180] width 17 height 10
click at [281, 238] on div at bounding box center [457, 234] width 48 height 12
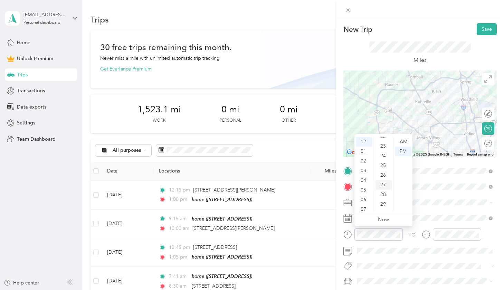
scroll to position [196, 0]
click at [281, 140] on div "20" at bounding box center [383, 139] width 17 height 10
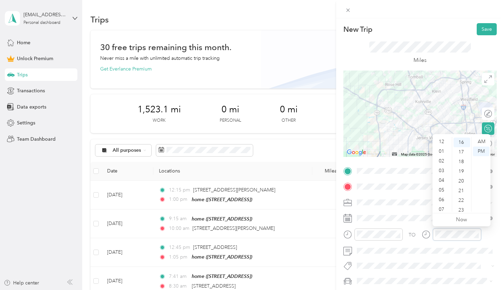
scroll to position [0, 0]
click at [281, 152] on div "01" at bounding box center [442, 151] width 17 height 10
click at [281, 192] on div "30" at bounding box center [462, 194] width 17 height 10
click at [281, 247] on span at bounding box center [425, 250] width 142 height 11
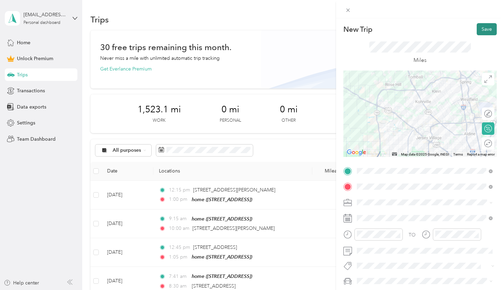
click at [281, 30] on button "Save" at bounding box center [487, 29] width 20 height 12
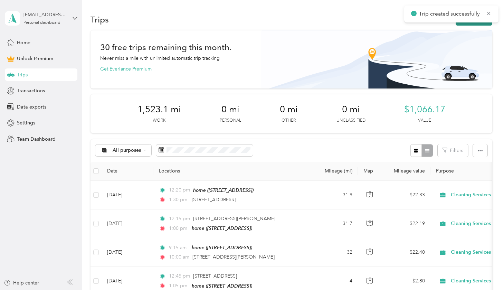
click at [281, 23] on button "New trip" at bounding box center [474, 19] width 37 height 12
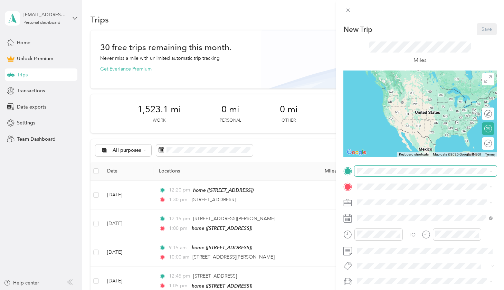
click at [281, 167] on span at bounding box center [425, 170] width 142 height 11
drag, startPoint x: 384, startPoint y: 183, endPoint x: 388, endPoint y: 197, distance: 15.2
click at [281, 198] on span "[STREET_ADDRESS][US_STATE]" at bounding box center [404, 195] width 69 height 6
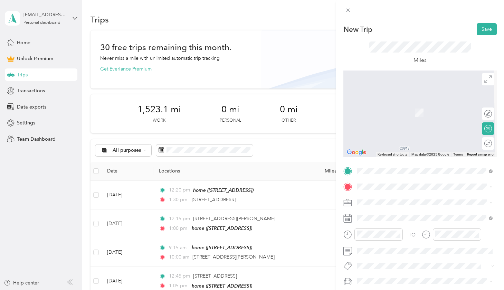
click at [281, 221] on span "[STREET_ADDRESS]" at bounding box center [392, 222] width 44 height 6
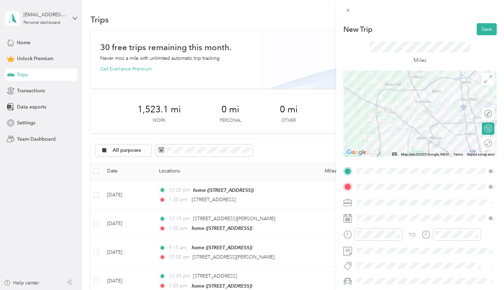
click at [281, 193] on div "TO Add photo" at bounding box center [419, 240] width 153 height 151
click at [281, 125] on li "Cleaning Services" at bounding box center [424, 129] width 141 height 12
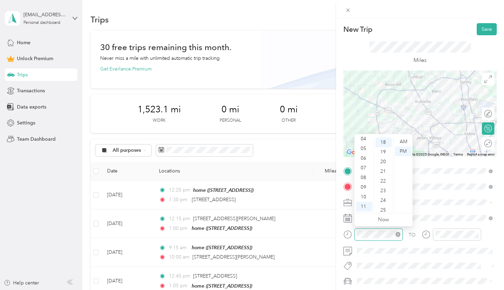
scroll to position [173, 0]
click at [281, 156] on div "06" at bounding box center [364, 158] width 17 height 10
click at [281, 139] on div "00" at bounding box center [383, 142] width 17 height 10
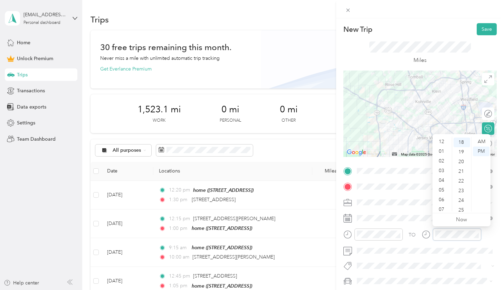
scroll to position [41, 0]
click at [281, 165] on div "07" at bounding box center [442, 168] width 17 height 10
click at [281, 157] on div "06" at bounding box center [442, 158] width 17 height 10
click at [281, 196] on div "58" at bounding box center [462, 197] width 17 height 10
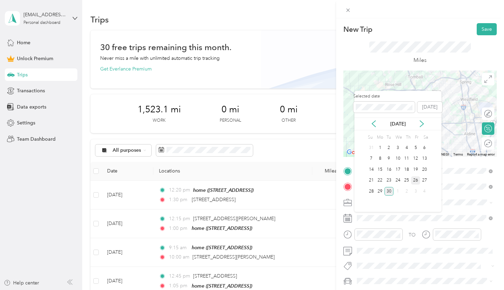
click at [281, 180] on div "26" at bounding box center [415, 180] width 9 height 9
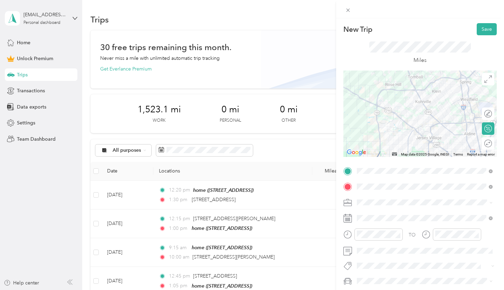
click at [281, 38] on div "Miles" at bounding box center [419, 52] width 153 height 35
click at [281, 26] on button "Save" at bounding box center [487, 29] width 20 height 12
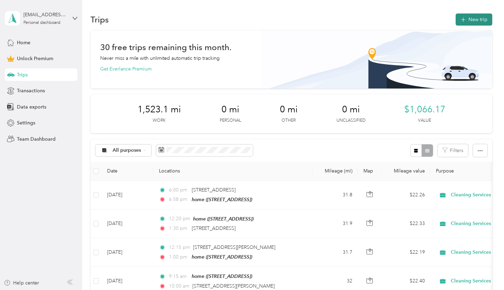
click at [281, 22] on button "New trip" at bounding box center [474, 19] width 37 height 12
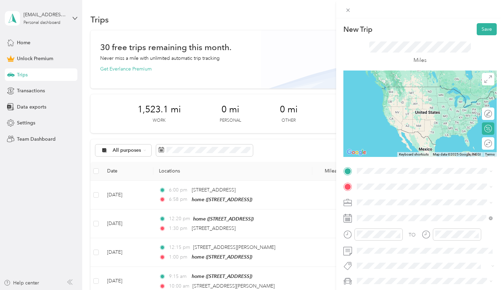
click at [281, 209] on span "[STREET_ADDRESS]" at bounding box center [392, 206] width 44 height 6
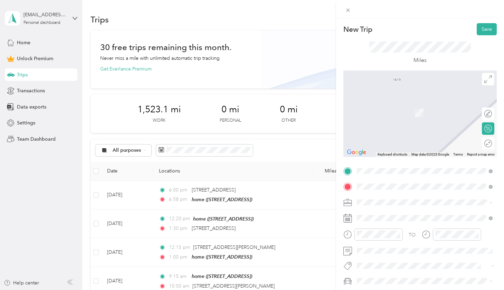
drag, startPoint x: 392, startPoint y: 198, endPoint x: 400, endPoint y: 213, distance: 16.9
click at [281, 213] on span "[STREET_ADDRESS][US_STATE]" at bounding box center [404, 211] width 69 height 6
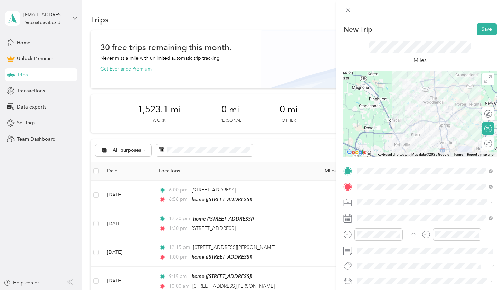
click at [281, 126] on li "Cleaning Services" at bounding box center [424, 129] width 141 height 12
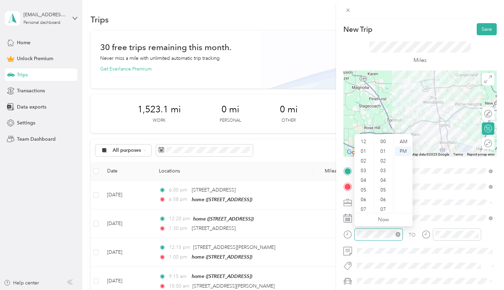
scroll to position [41, 0]
click at [281, 201] on div "10" at bounding box center [364, 197] width 17 height 10
click at [281, 207] on div "40" at bounding box center [383, 210] width 17 height 10
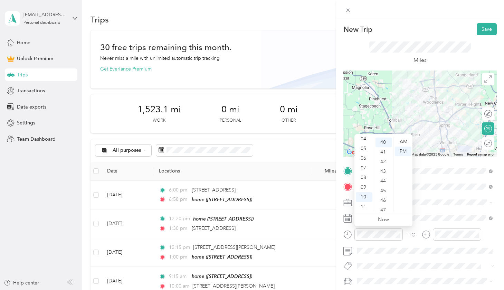
click at [281, 136] on div "12 01 02 03 04 05 06 07 08 09 10 11 00 01 02 03 04 05 06 07 08 09 10 11 12 13 1…" at bounding box center [383, 173] width 58 height 77
click at [281, 140] on div "AM" at bounding box center [403, 142] width 17 height 10
click at [281, 229] on div at bounding box center [457, 234] width 48 height 12
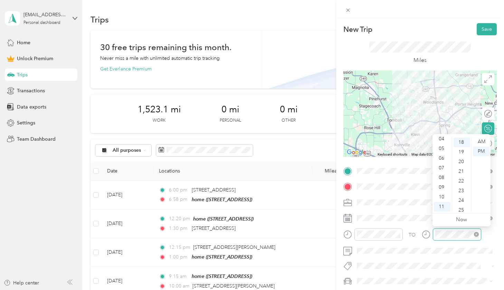
scroll to position [173, 0]
click at [281, 139] on div "AM" at bounding box center [481, 142] width 17 height 10
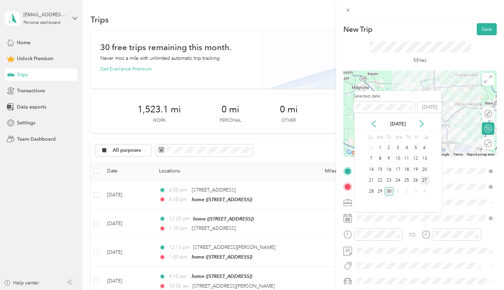
click at [281, 179] on div "27" at bounding box center [424, 180] width 9 height 9
click at [281, 192] on div "29" at bounding box center [379, 191] width 9 height 9
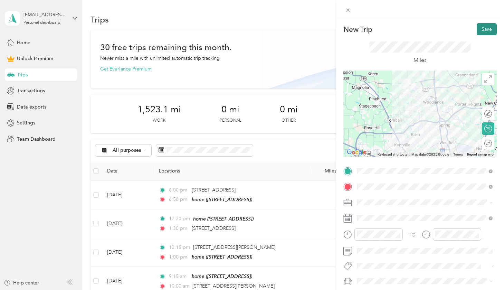
click at [281, 27] on button "Save" at bounding box center [487, 29] width 20 height 12
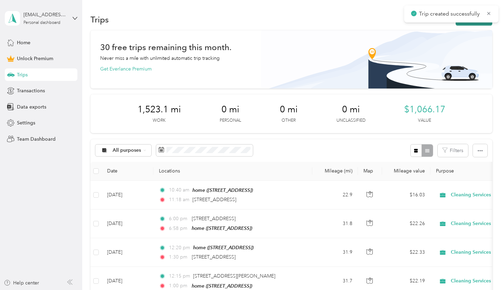
click at [281, 22] on button "New trip" at bounding box center [474, 19] width 37 height 12
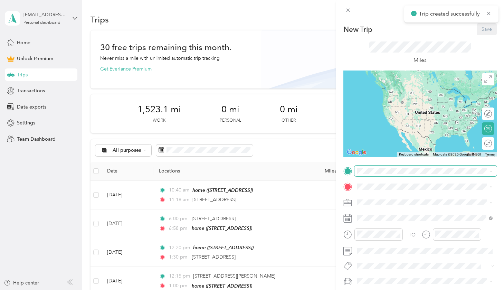
click at [281, 175] on span at bounding box center [425, 170] width 142 height 11
click at [281, 205] on span "[STREET_ADDRESS]" at bounding box center [392, 204] width 44 height 6
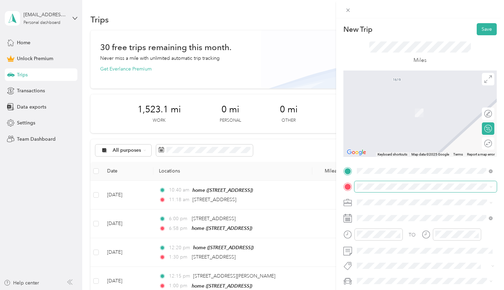
click at [281, 190] on span at bounding box center [425, 186] width 142 height 11
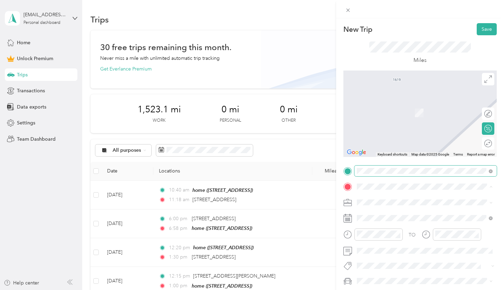
click at [281, 174] on span at bounding box center [425, 170] width 142 height 11
click at [281, 167] on span at bounding box center [425, 170] width 142 height 11
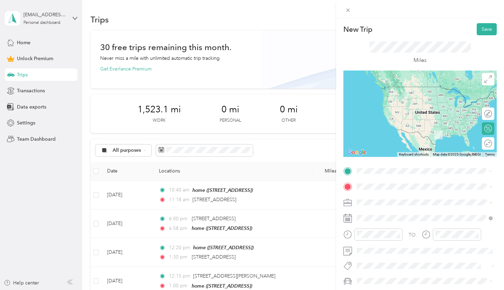
click at [281, 203] on li "[STREET_ADDRESS][US_STATE]" at bounding box center [424, 196] width 141 height 14
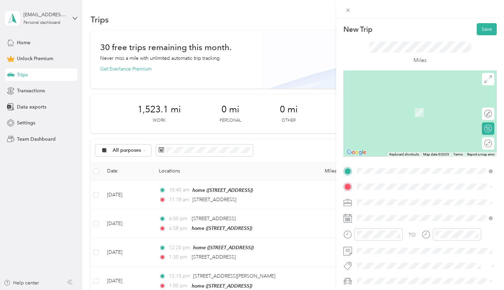
click at [281, 206] on li "[STREET_ADDRESS][US_STATE]" at bounding box center [424, 206] width 141 height 14
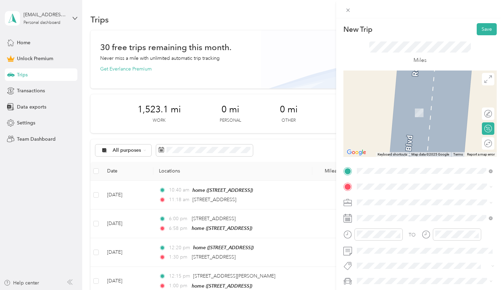
click at [281, 224] on div "home [STREET_ADDRESS]" at bounding box center [392, 217] width 44 height 15
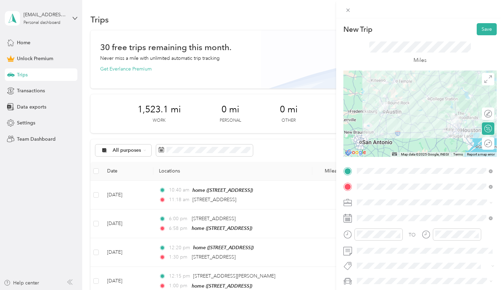
click at [281, 227] on div "TO Add photo" at bounding box center [419, 240] width 153 height 151
click at [281, 238] on div at bounding box center [378, 234] width 48 height 12
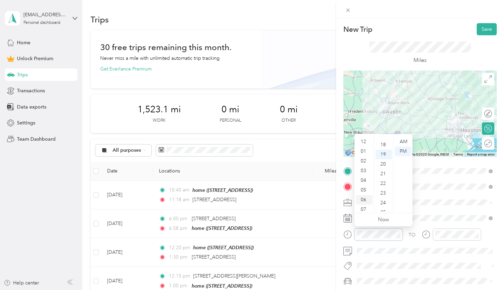
scroll to position [0, 0]
click at [281, 162] on div "02" at bounding box center [364, 161] width 17 height 10
click at [281, 180] on div "30" at bounding box center [383, 181] width 17 height 10
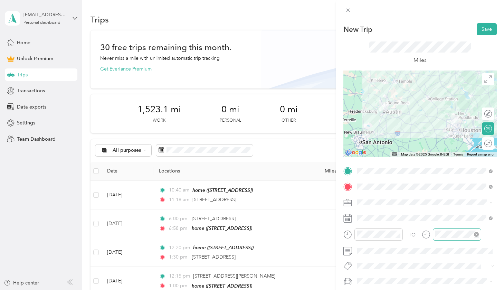
click at [281, 239] on div at bounding box center [457, 234] width 48 height 12
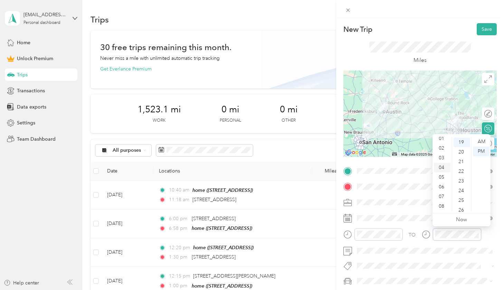
scroll to position [11, 0]
click at [281, 159] on div "03" at bounding box center [442, 159] width 17 height 10
click at [281, 245] on span at bounding box center [425, 250] width 142 height 11
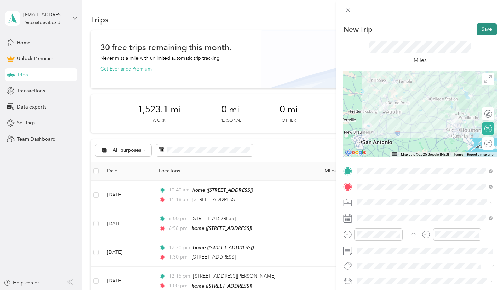
click at [281, 28] on button "Save" at bounding box center [487, 29] width 20 height 12
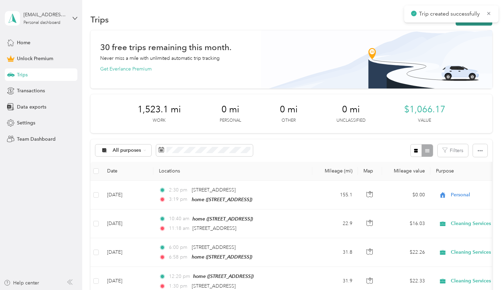
click at [281, 24] on button "New trip" at bounding box center [474, 19] width 37 height 12
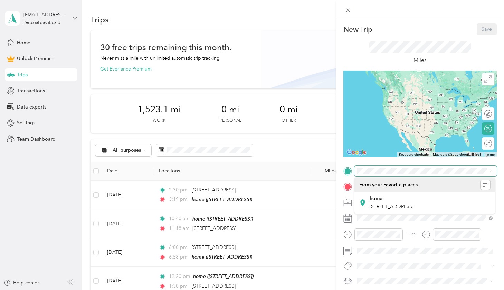
scroll to position [0, 0]
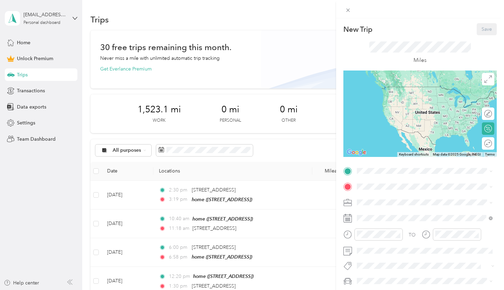
click at [281, 207] on div "home [STREET_ADDRESS]" at bounding box center [392, 201] width 44 height 15
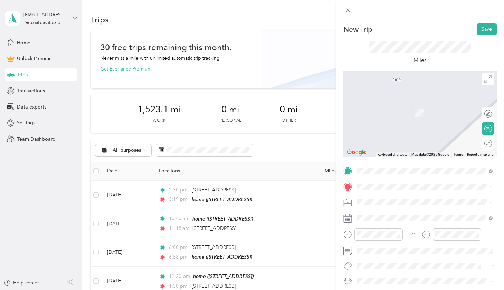
click at [281, 195] on div "New Trip Save This trip cannot be edited because it is either under review, app…" at bounding box center [252, 145] width 504 height 290
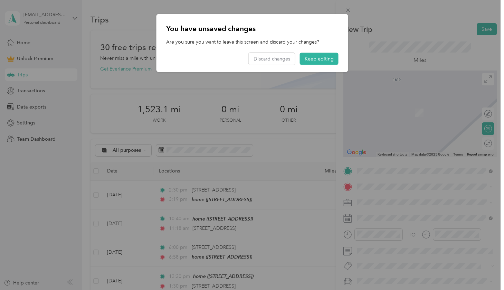
click at [281, 195] on div at bounding box center [252, 145] width 504 height 290
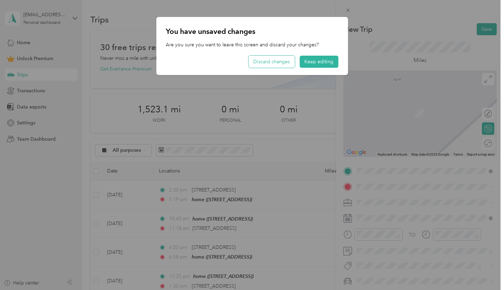
click at [269, 60] on button "Discard changes" at bounding box center [271, 62] width 46 height 12
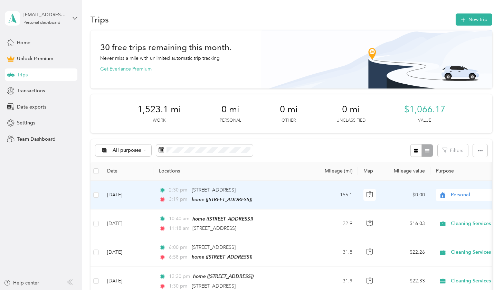
click at [281, 187] on div "2:30 pm [STREET_ADDRESS]" at bounding box center [231, 190] width 145 height 8
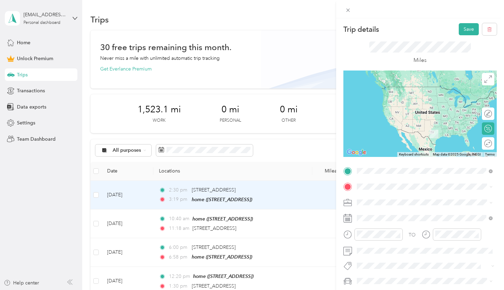
click at [281, 192] on span "[STREET_ADDRESS][US_STATE]" at bounding box center [404, 195] width 69 height 6
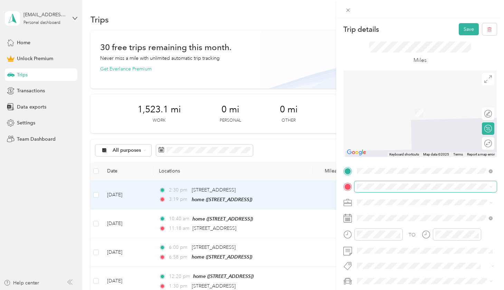
click at [281, 181] on span at bounding box center [425, 186] width 142 height 11
click at [281, 218] on div "home [STREET_ADDRESS]" at bounding box center [392, 216] width 44 height 15
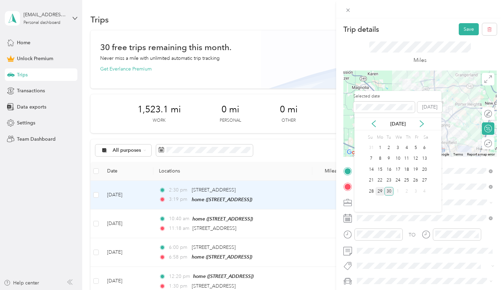
click at [281, 189] on div "29" at bounding box center [379, 191] width 9 height 9
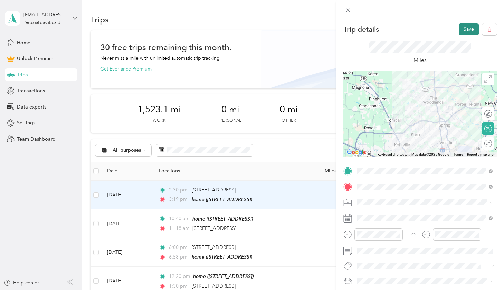
click at [281, 27] on button "Save" at bounding box center [469, 29] width 20 height 12
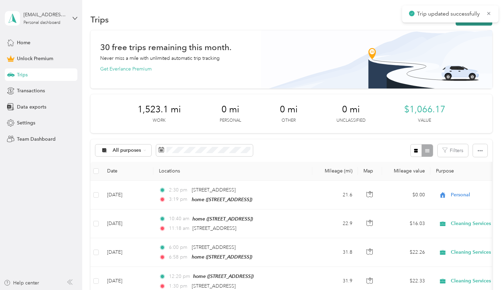
click at [281, 23] on button "New trip" at bounding box center [474, 19] width 37 height 12
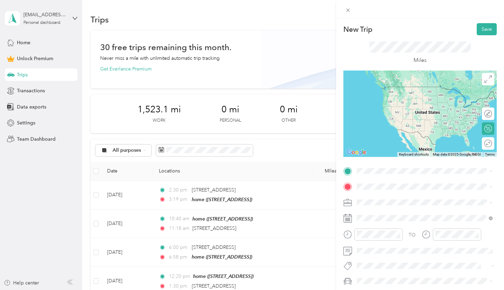
click at [281, 201] on div "home [STREET_ADDRESS]" at bounding box center [392, 201] width 44 height 15
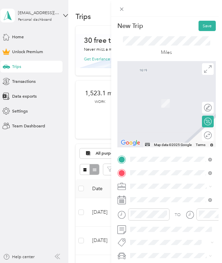
click at [169, 202] on span "[STREET_ADDRESS][PERSON_NAME][US_STATE]" at bounding box center [176, 197] width 68 height 10
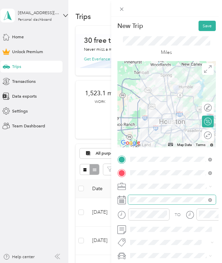
click at [152, 196] on span at bounding box center [172, 199] width 88 height 9
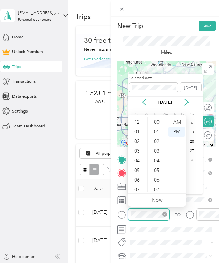
scroll to position [41, 0]
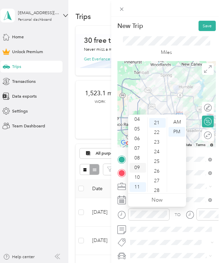
click at [141, 165] on div "09" at bounding box center [138, 168] width 17 height 10
click at [155, 161] on div "25" at bounding box center [157, 162] width 17 height 10
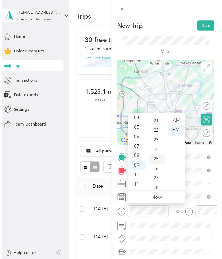
scroll to position [241, 0]
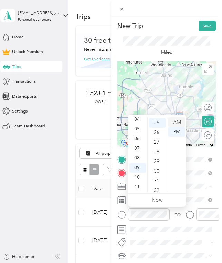
click at [178, 121] on div "AM" at bounding box center [177, 122] width 17 height 10
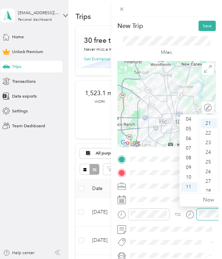
scroll to position [202, 0]
click at [190, 177] on div "10" at bounding box center [189, 178] width 17 height 10
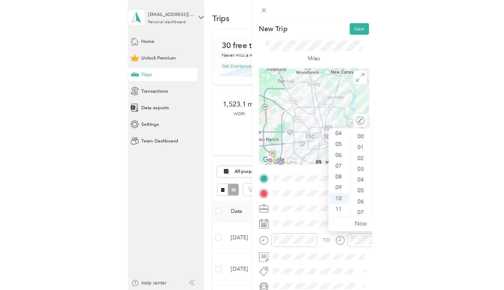
scroll to position [0, 0]
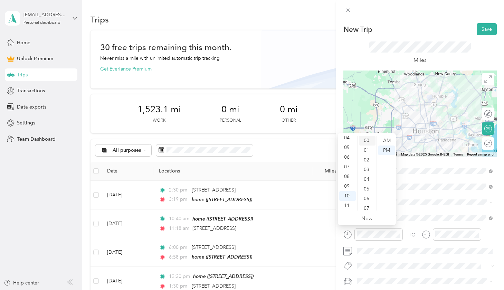
click at [281, 137] on div "00" at bounding box center [367, 141] width 17 height 10
click at [281, 140] on div "AM" at bounding box center [386, 141] width 17 height 10
click at [281, 255] on span at bounding box center [425, 250] width 142 height 11
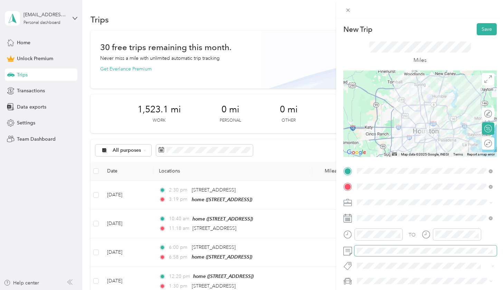
click at [281, 247] on span at bounding box center [425, 250] width 142 height 11
click at [281, 135] on ol "Work Personal Cleaning Services Cleaning Services Other Charity Medical Moving …" at bounding box center [424, 147] width 141 height 97
click at [281, 26] on button "Save" at bounding box center [487, 29] width 20 height 12
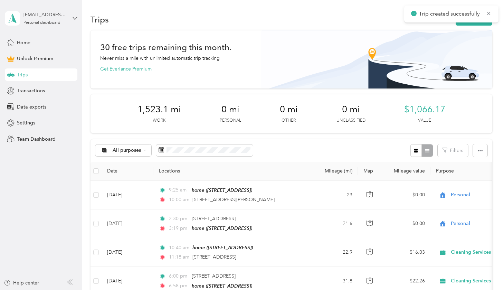
click at [281, 22] on div "Trip created successfully" at bounding box center [451, 14] width 94 height 17
click at [281, 22] on button "New trip" at bounding box center [474, 19] width 37 height 12
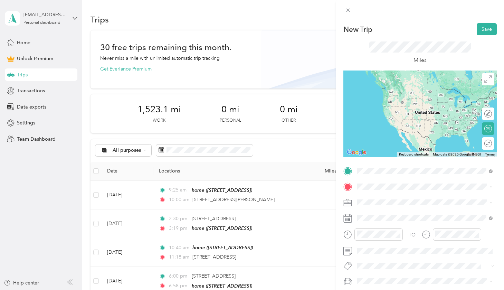
click at [281, 194] on span "[STREET_ADDRESS][PERSON_NAME][US_STATE]" at bounding box center [423, 195] width 107 height 6
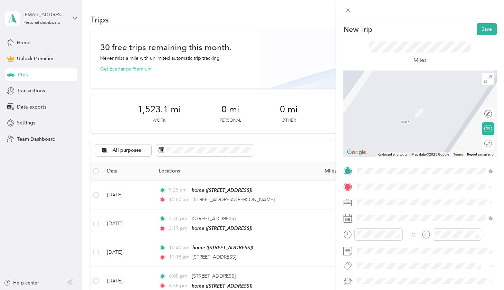
click at [281, 211] on div "home" at bounding box center [392, 214] width 44 height 6
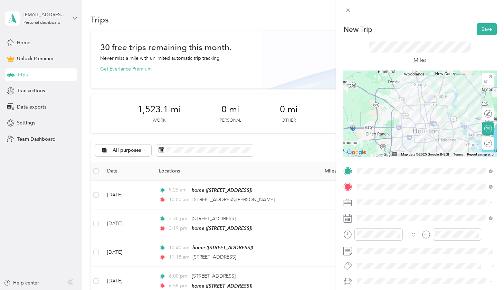
click at [281, 134] on ol "Work Personal Cleaning Services Cleaning Services Other Charity Medical Moving …" at bounding box center [424, 147] width 141 height 97
click at [281, 247] on span at bounding box center [425, 250] width 142 height 11
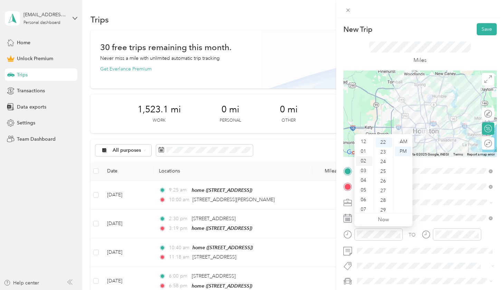
click at [281, 159] on div "02" at bounding box center [364, 161] width 17 height 10
click at [281, 175] on div "35" at bounding box center [383, 176] width 17 height 10
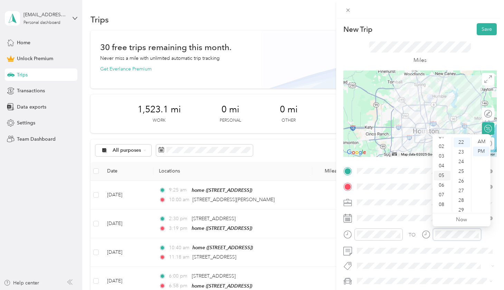
scroll to position [9, 0]
click at [281, 159] on div "03" at bounding box center [442, 162] width 17 height 10
click at [281, 169] on div "10" at bounding box center [462, 168] width 17 height 10
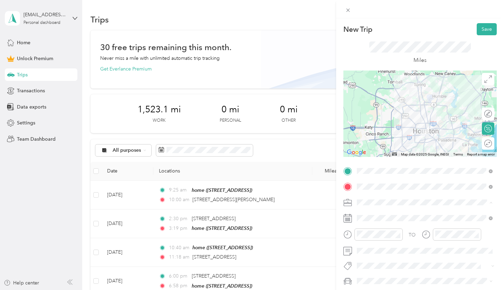
click at [281, 126] on div "Cleaning Services" at bounding box center [424, 129] width 131 height 7
click at [281, 27] on button "Save" at bounding box center [487, 29] width 20 height 12
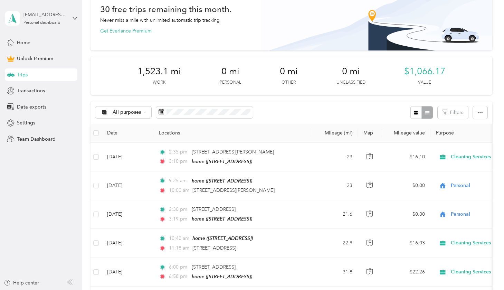
scroll to position [39, 0]
